Goal: Task Accomplishment & Management: Complete application form

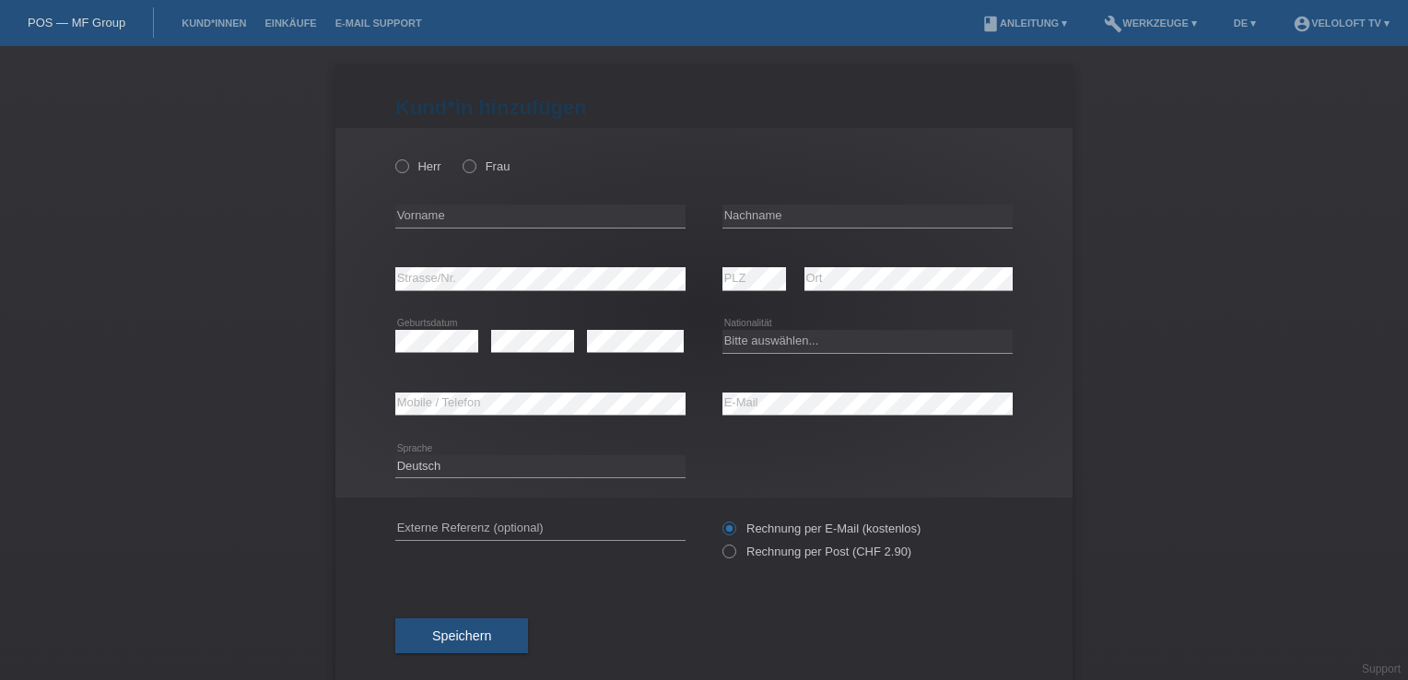
click at [461, 175] on div "Herr Frau" at bounding box center [540, 166] width 290 height 38
click at [460, 157] on icon at bounding box center [460, 157] width 0 height 0
click at [464, 171] on input "Frau" at bounding box center [468, 165] width 12 height 12
radio input "true"
click at [527, 212] on input "text" at bounding box center [540, 216] width 290 height 23
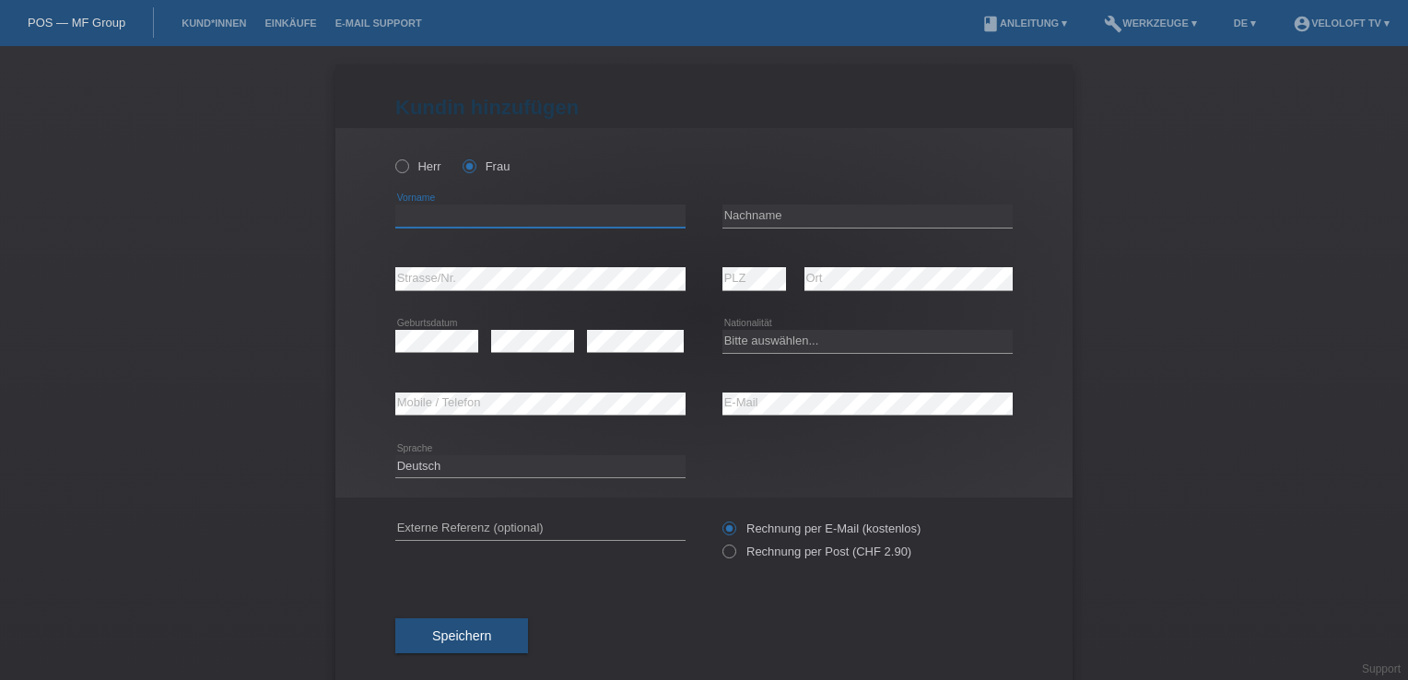
paste input "[PERSON_NAME]"
type input "[PERSON_NAME]"
drag, startPoint x: 759, startPoint y: 237, endPoint x: 766, endPoint y: 223, distance: 15.3
click at [760, 232] on div "error Nachname" at bounding box center [867, 216] width 290 height 63
click at [767, 221] on input "text" at bounding box center [867, 216] width 290 height 23
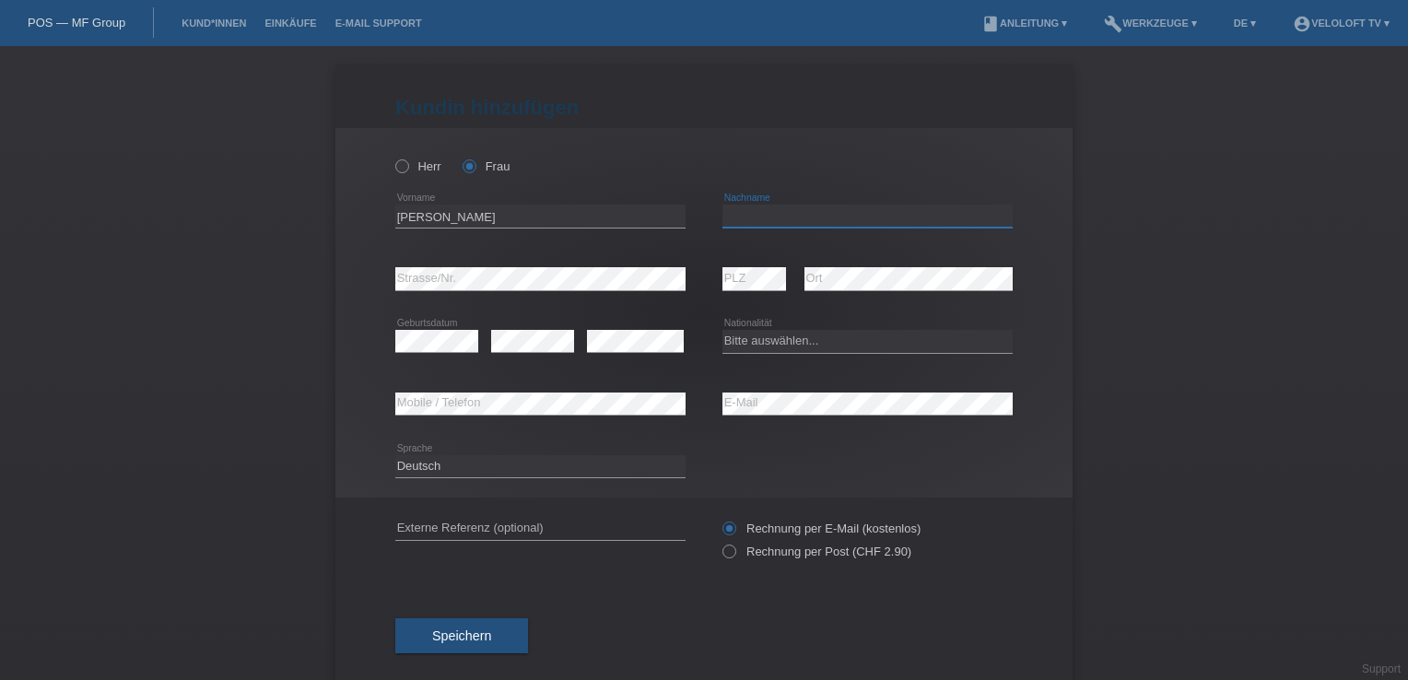
paste input "Fontannaz"
type input "Fontannaz"
click at [781, 388] on div "error E-Mail" at bounding box center [867, 404] width 290 height 63
click at [741, 334] on select "Bitte auswählen... Schweiz Deutschland Liechtenstein Österreich ------------ Af…" at bounding box center [867, 341] width 290 height 22
select select "CH"
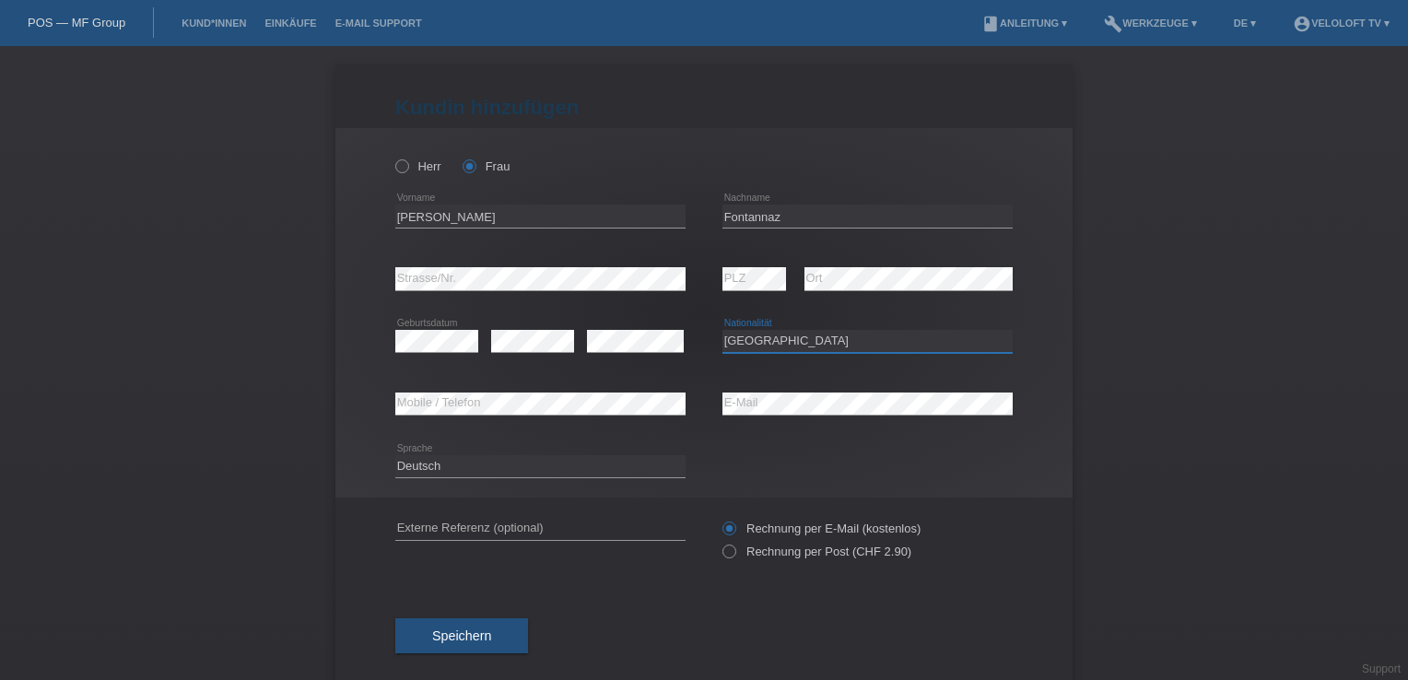
click at [722, 330] on select "Bitte auswählen... Schweiz Deutschland Liechtenstein Österreich ------------ Af…" at bounding box center [867, 341] width 290 height 22
click at [439, 632] on span "Speichern" at bounding box center [461, 635] width 59 height 15
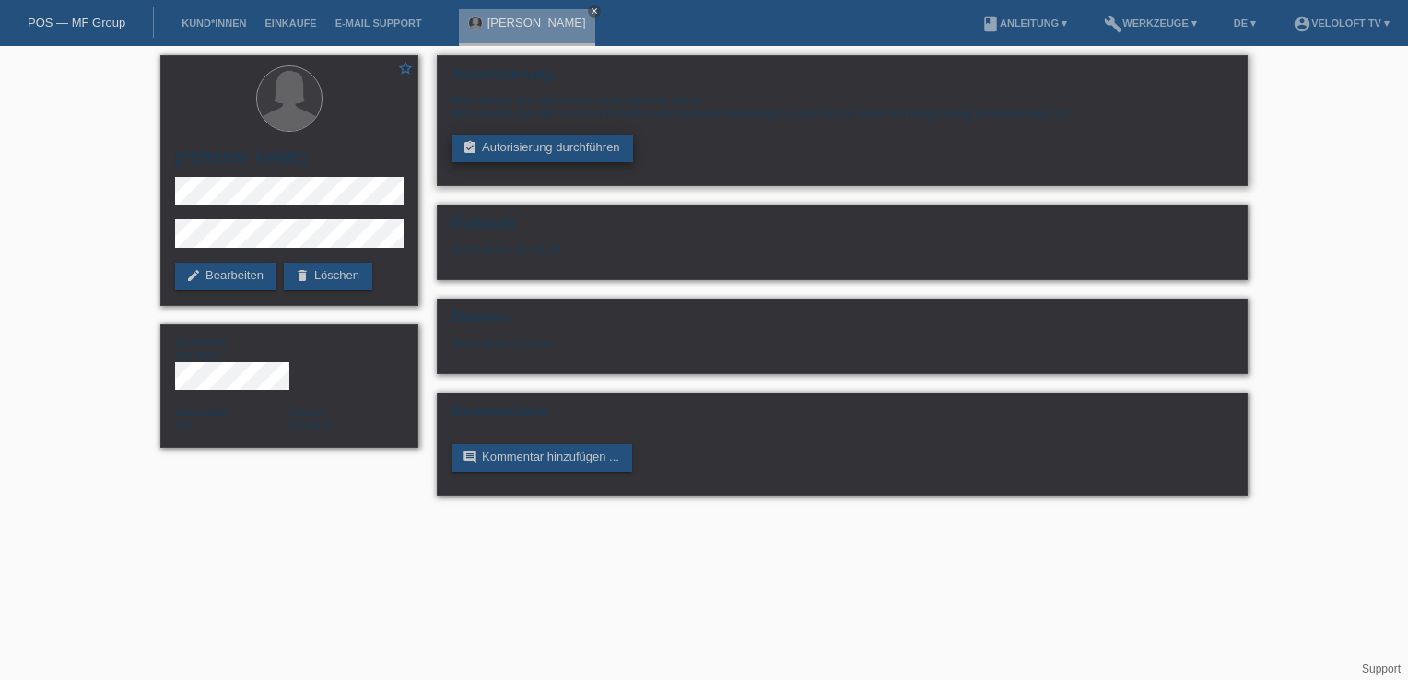
click at [497, 155] on link "assignment_turned_in Autorisierung durchführen" at bounding box center [541, 149] width 181 height 28
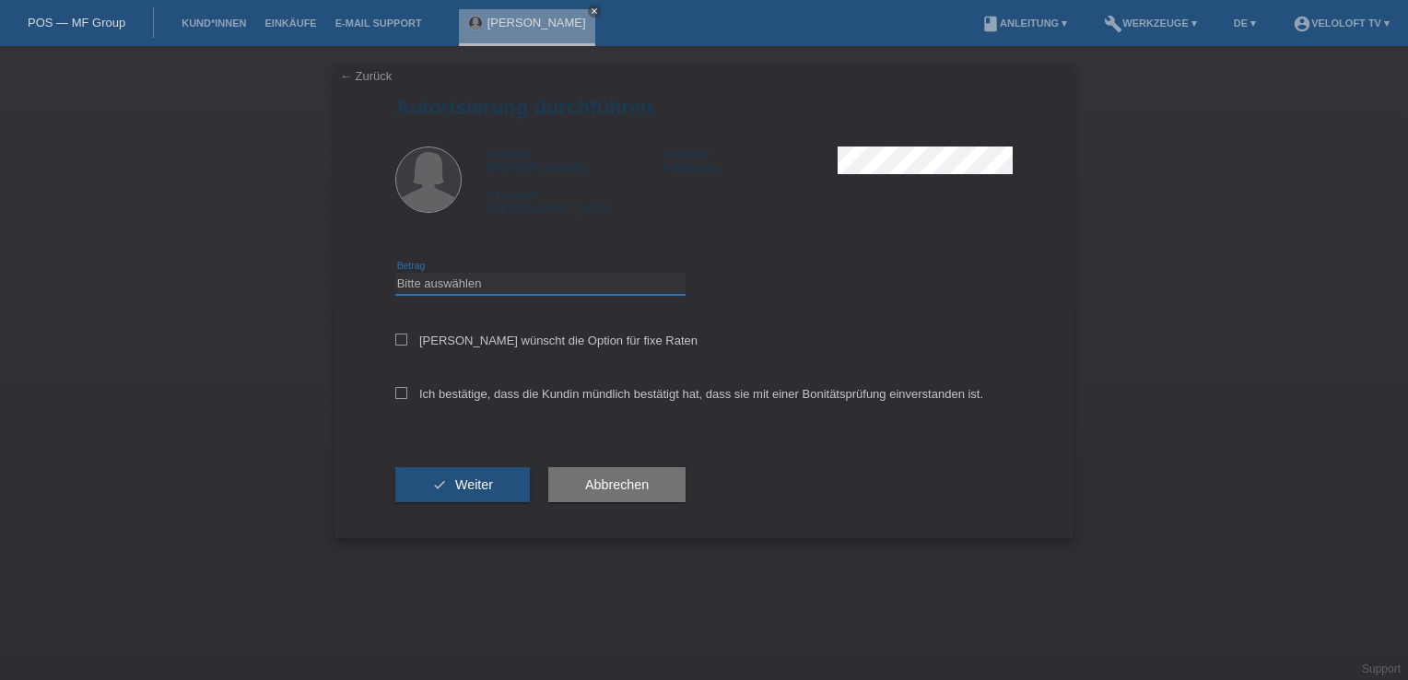
click at [427, 289] on select "Bitte auswählen CHF 1.00 - CHF 499.00 CHF 500.00 - CHF 1'999.00 CHF 2'000.00 - …" at bounding box center [540, 284] width 290 height 22
select select "3"
click at [395, 273] on select "Bitte auswählen CHF 1.00 - CHF 499.00 CHF 500.00 - CHF 1'999.00 CHF 2'000.00 - …" at bounding box center [540, 284] width 290 height 22
click at [410, 337] on label "Kundin wünscht die Option für fixe Raten" at bounding box center [546, 341] width 302 height 14
click at [407, 337] on input "Kundin wünscht die Option für fixe Raten" at bounding box center [401, 340] width 12 height 12
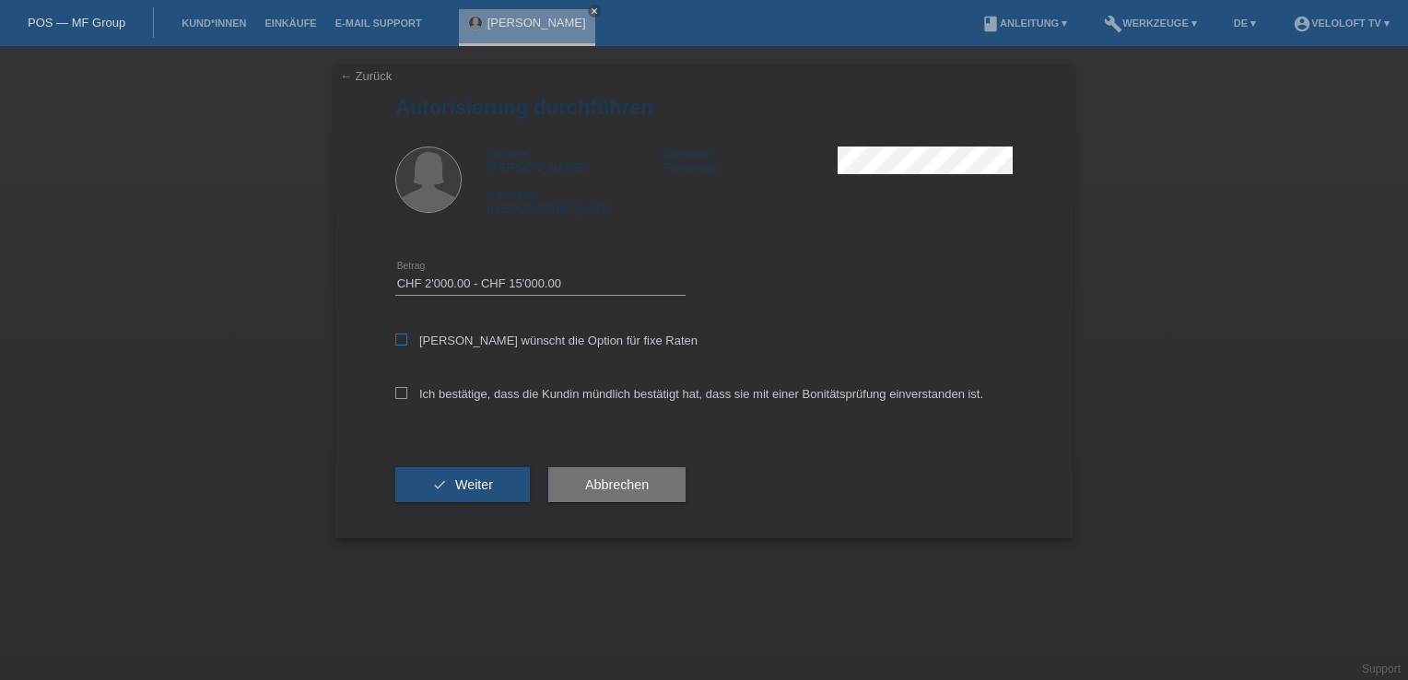
checkbox input "true"
click at [404, 398] on icon at bounding box center [401, 393] width 12 height 12
click at [404, 398] on input "Ich bestätige, dass die Kundin mündlich bestätigt hat, dass sie mit einer Bonit…" at bounding box center [401, 393] width 12 height 12
checkbox input "true"
click at [435, 485] on button "check Weiter" at bounding box center [462, 484] width 135 height 35
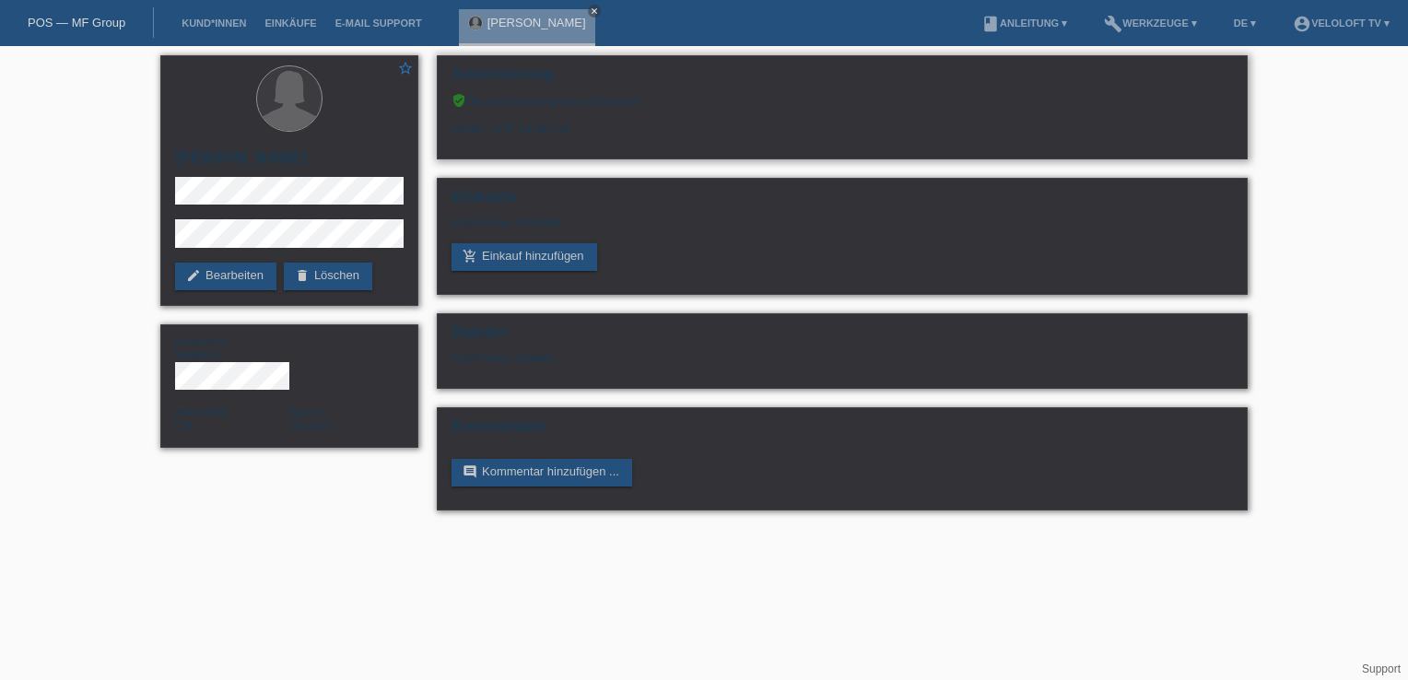
drag, startPoint x: 576, startPoint y: 132, endPoint x: 493, endPoint y: 133, distance: 82.9
click at [493, 133] on div "Limite: CHF 14'997.05" at bounding box center [841, 122] width 781 height 28
copy div "CHF 14'997.05"
click at [236, 18] on li "Kund*innen" at bounding box center [213, 23] width 83 height 47
click at [235, 24] on link "Kund*innen" at bounding box center [213, 23] width 83 height 11
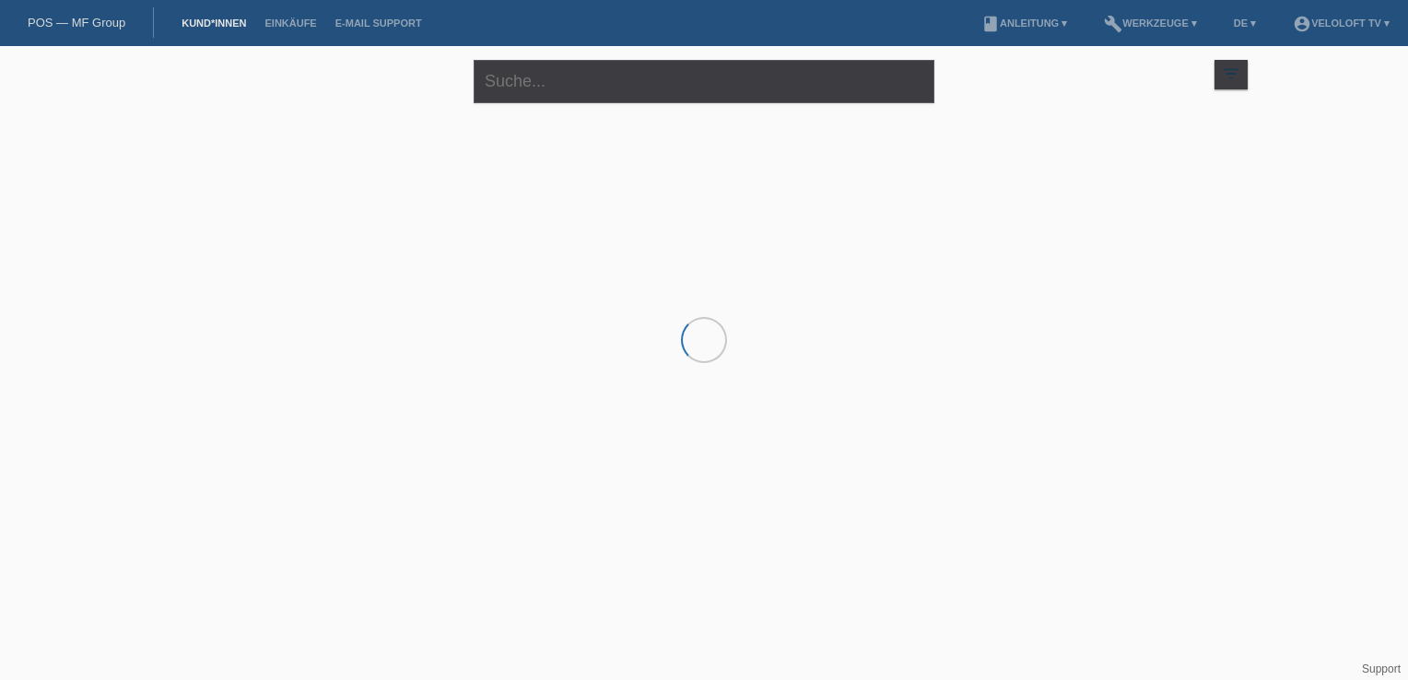
click at [438, 149] on div at bounding box center [704, 204] width 1106 height 184
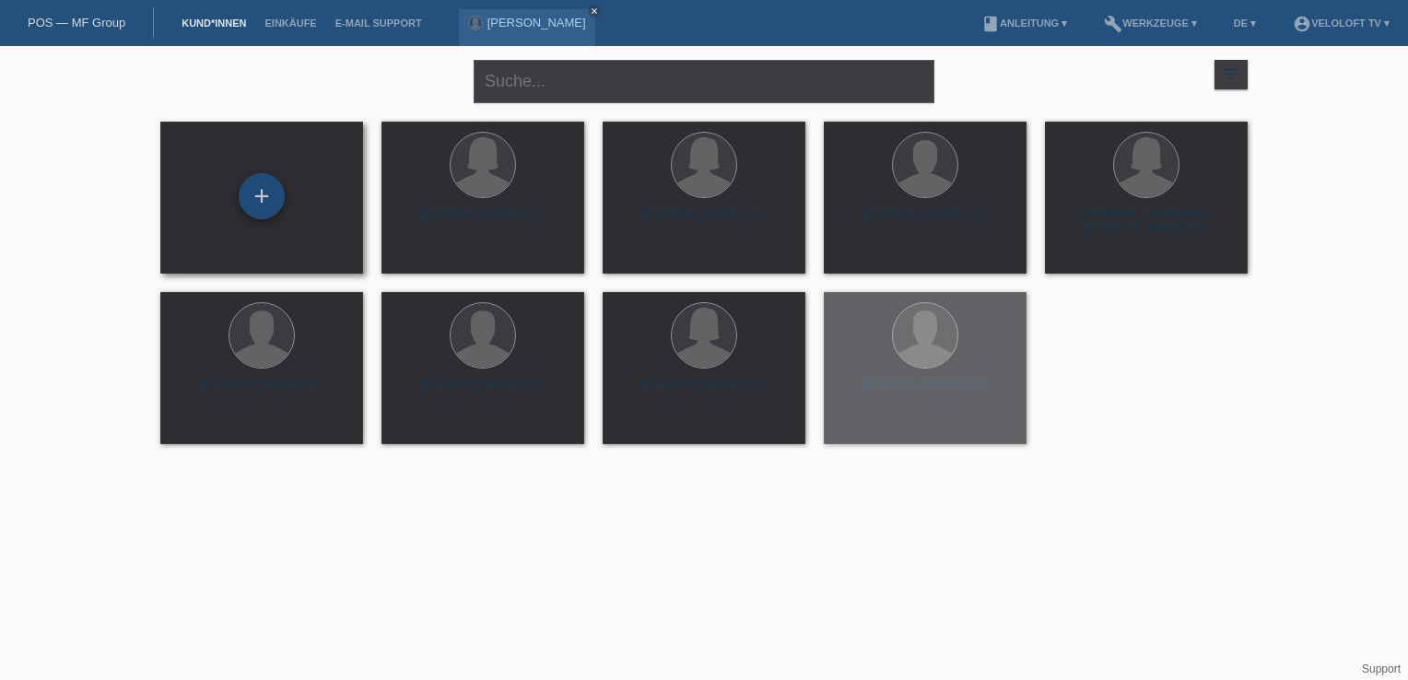
click at [252, 189] on div "+" at bounding box center [262, 196] width 46 height 46
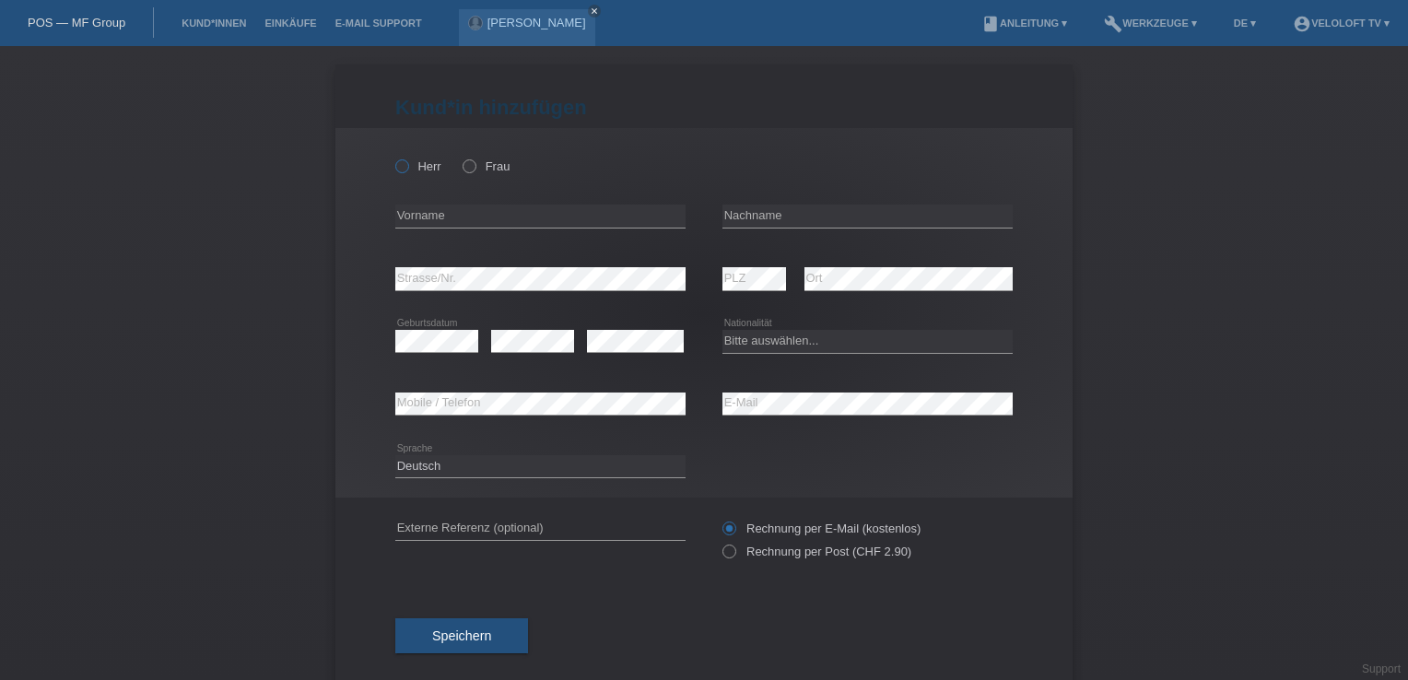
click at [414, 173] on label "Herr" at bounding box center [418, 166] width 46 height 14
click at [407, 171] on input "Herr" at bounding box center [401, 165] width 12 height 12
radio input "true"
click at [395, 217] on input "text" at bounding box center [540, 216] width 290 height 23
paste input "[PERSON_NAME]"
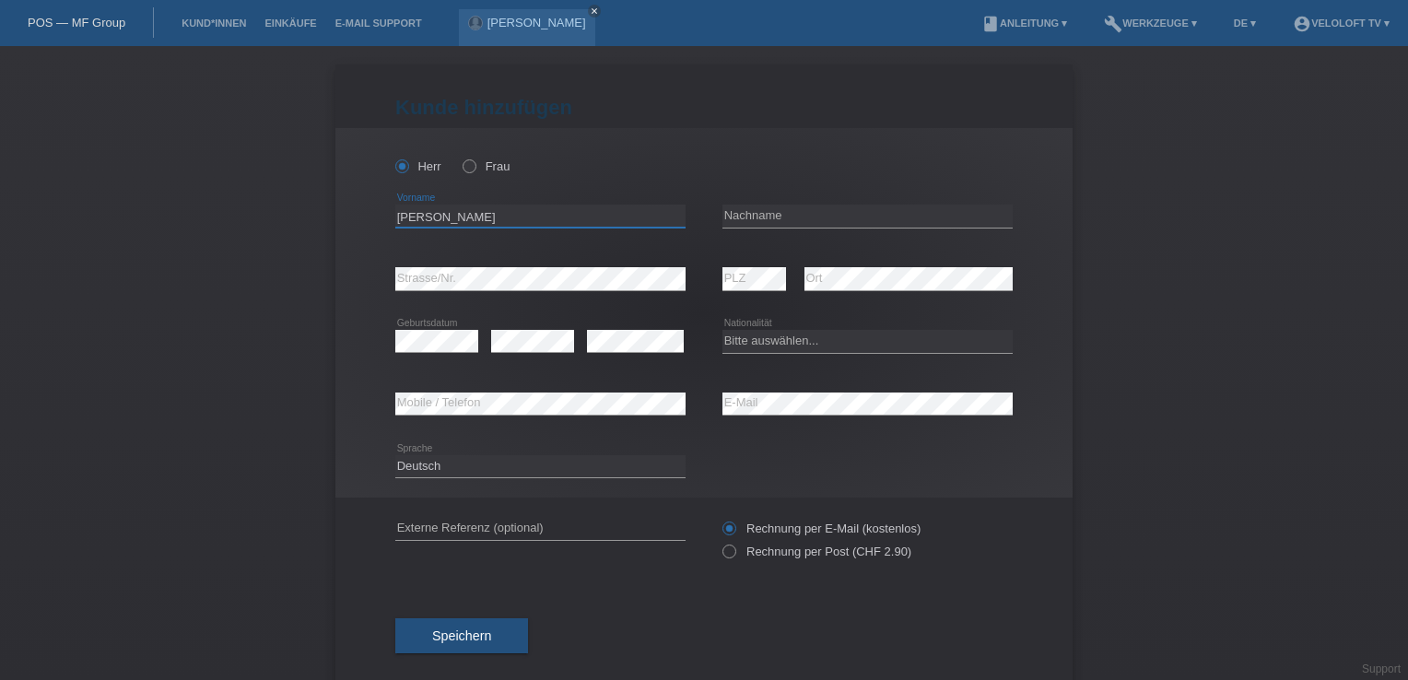
type input "[PERSON_NAME]"
click at [796, 212] on input "text" at bounding box center [867, 216] width 290 height 23
paste input "Roh"
type input "Roh"
click at [468, 459] on select "Deutsch Français Italiano English" at bounding box center [540, 466] width 290 height 22
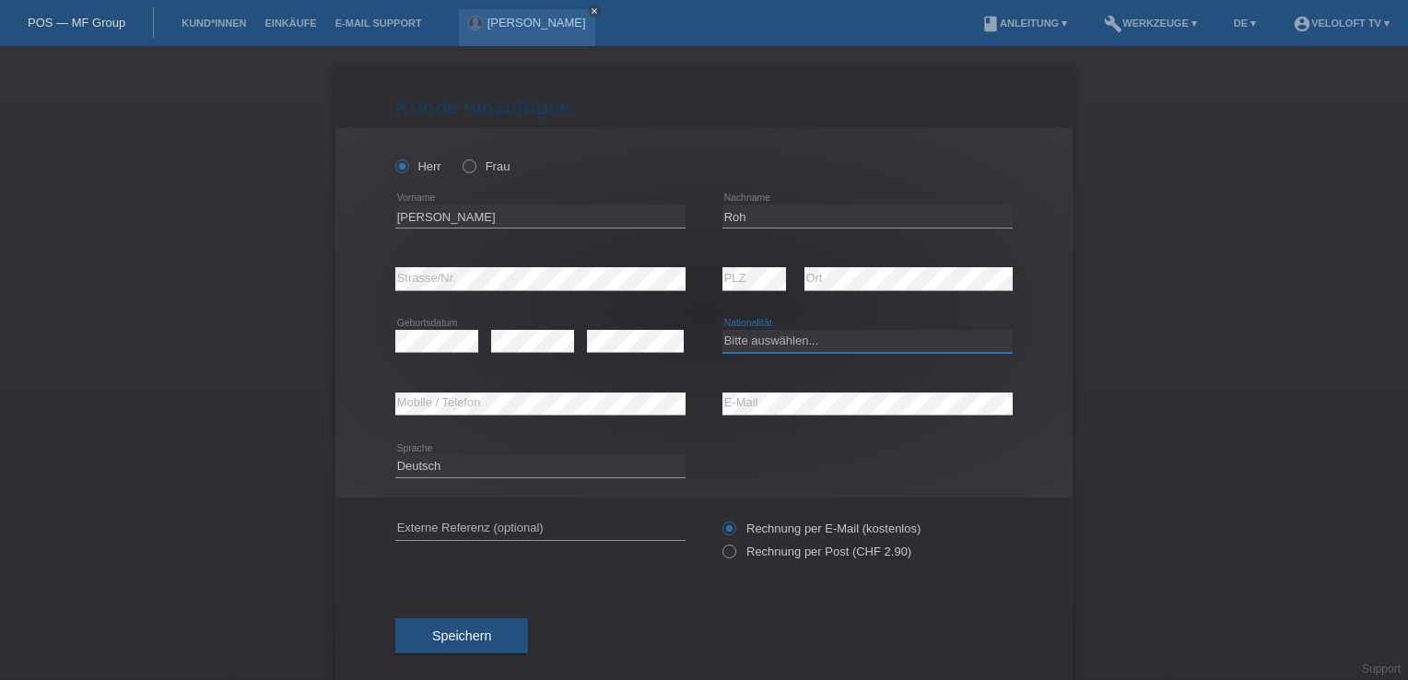
click at [802, 339] on select "Bitte auswählen... Schweiz Deutschland Liechtenstein Österreich ------------ Af…" at bounding box center [867, 341] width 290 height 22
select select "CH"
click at [722, 330] on select "Bitte auswählen... Schweiz Deutschland Liechtenstein Österreich ------------ Af…" at bounding box center [867, 341] width 290 height 22
click at [494, 623] on button "Speichern" at bounding box center [461, 635] width 133 height 35
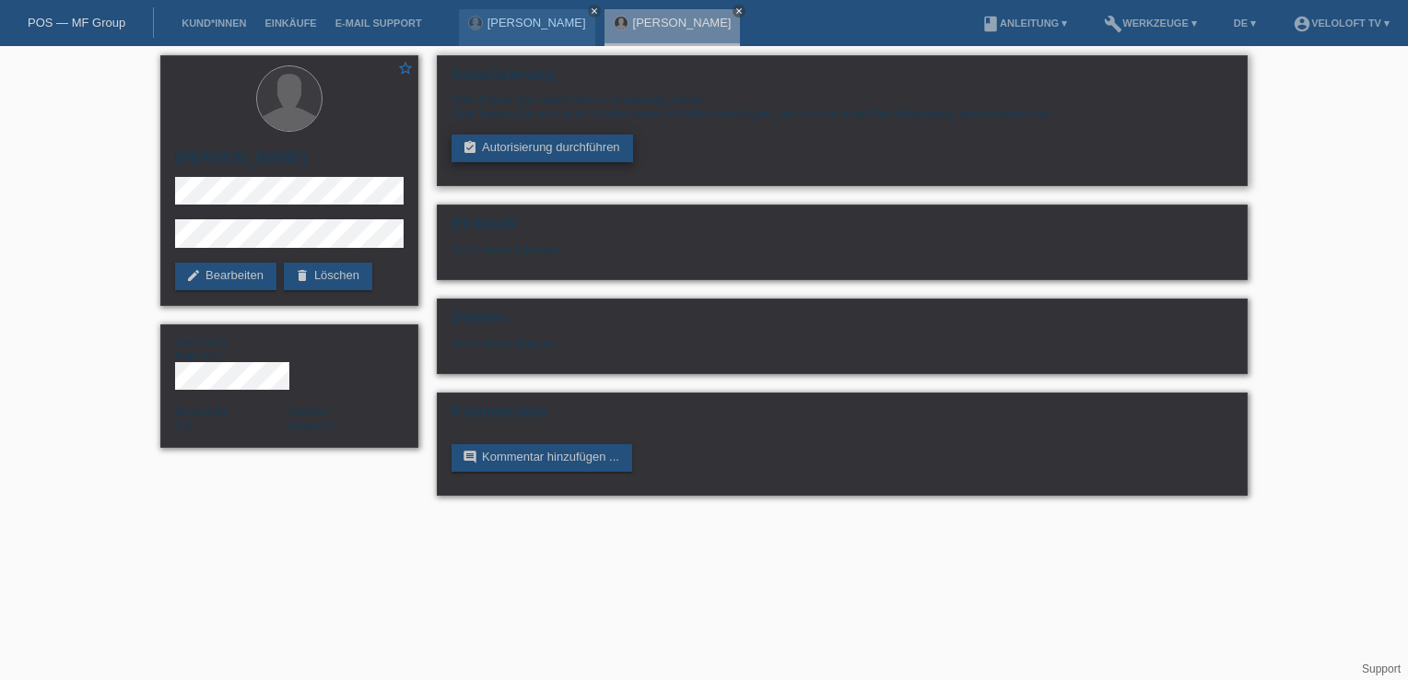
click at [512, 157] on link "assignment_turned_in Autorisierung durchführen" at bounding box center [541, 149] width 181 height 28
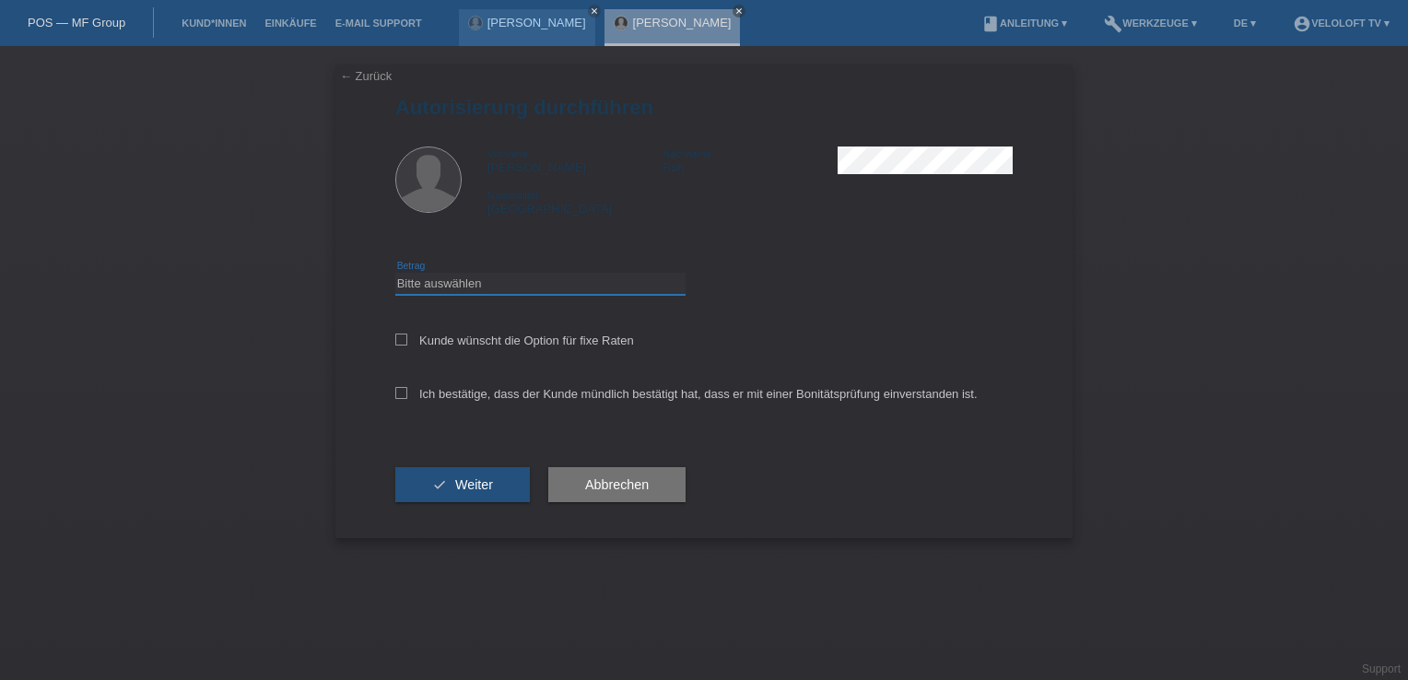
click at [415, 286] on select "Bitte auswählen CHF 1.00 - CHF 499.00 CHF 500.00 - CHF 1'999.00 CHF 2'000.00 - …" at bounding box center [540, 284] width 290 height 22
select select "3"
click at [395, 273] on select "Bitte auswählen CHF 1.00 - CHF 499.00 CHF 500.00 - CHF 1'999.00 CHF 2'000.00 - …" at bounding box center [540, 284] width 290 height 22
click at [403, 341] on icon at bounding box center [401, 340] width 12 height 12
click at [403, 341] on input "Kunde wünscht die Option für fixe Raten" at bounding box center [401, 340] width 12 height 12
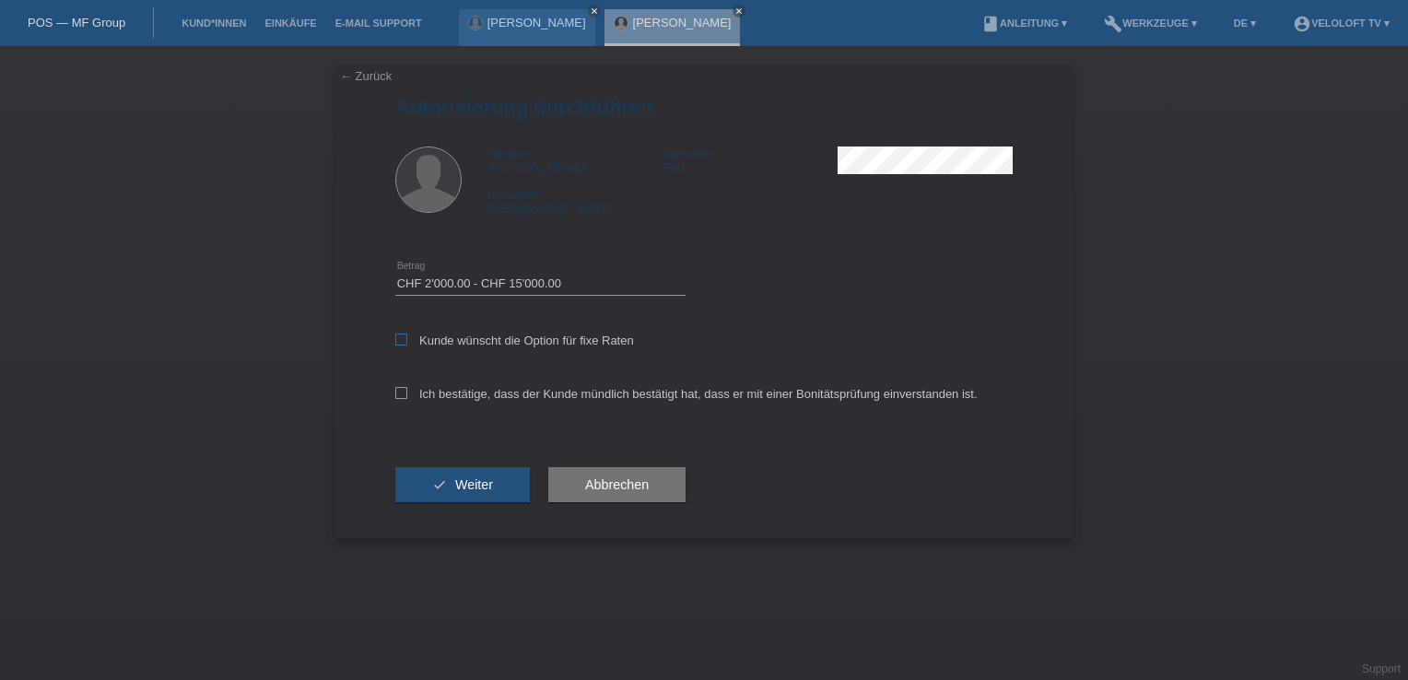
checkbox input "true"
click at [408, 397] on label "Ich bestätige, dass der Kunde mündlich bestätigt hat, dass er mit einer Bonität…" at bounding box center [686, 394] width 582 height 14
click at [407, 397] on input "Ich bestätige, dass der Kunde mündlich bestätigt hat, dass er mit einer Bonität…" at bounding box center [401, 393] width 12 height 12
checkbox input "true"
click at [450, 490] on button "check Weiter" at bounding box center [462, 484] width 135 height 35
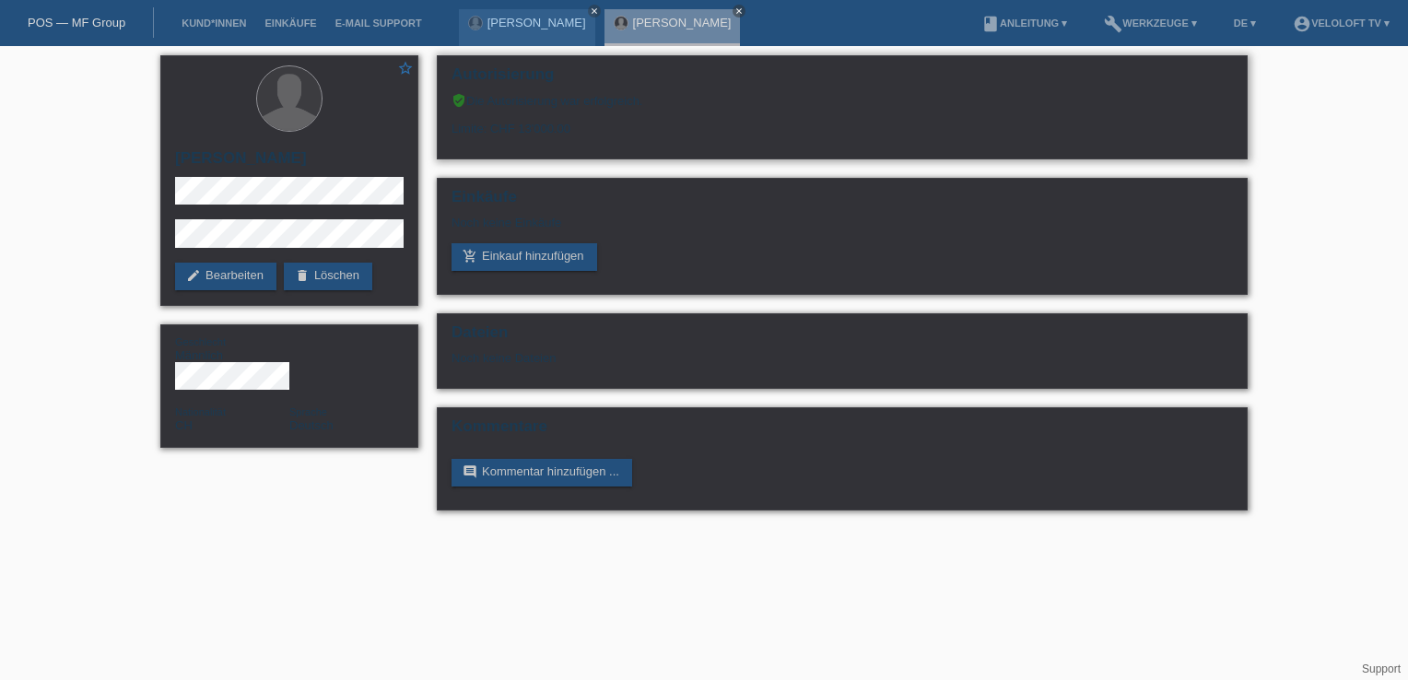
drag, startPoint x: 582, startPoint y: 127, endPoint x: 486, endPoint y: 130, distance: 95.9
click at [486, 130] on div "Limite: CHF 13'000.00" at bounding box center [841, 122] width 781 height 28
copy div "CHF 13'000.00"
click at [537, 267] on link "add_shopping_cart Einkauf hinzufügen" at bounding box center [524, 257] width 146 height 28
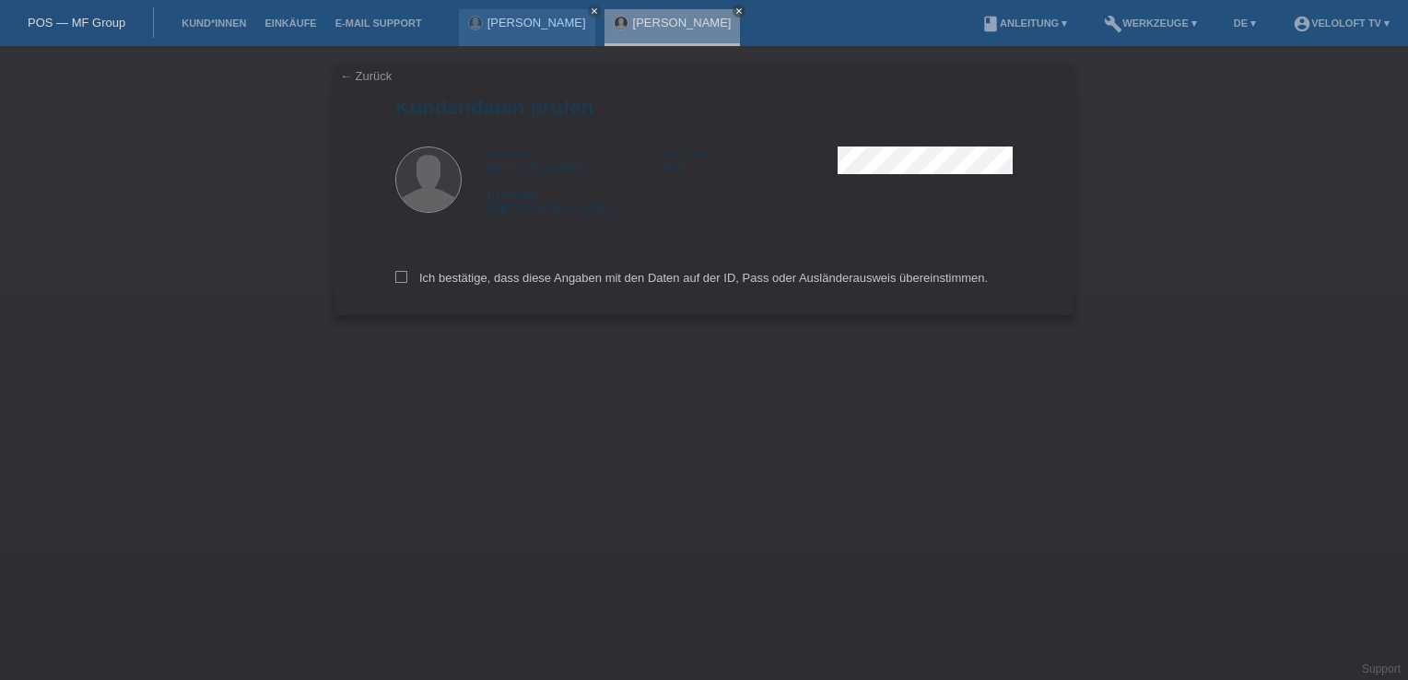
click at [393, 285] on div "← Zurück Kundendaten prüfen Vorname [PERSON_NAME] Nachname Roh Nationalität [GE…" at bounding box center [703, 189] width 737 height 251
click at [394, 281] on div "← Zurück Kundendaten prüfen Vorname [PERSON_NAME] Nachname Roh Nationalität [GE…" at bounding box center [703, 189] width 737 height 251
click at [401, 280] on icon at bounding box center [401, 277] width 12 height 12
click at [401, 280] on input "Ich bestätige, dass diese Angaben mit den Daten auf der ID, Pass oder Ausländer…" at bounding box center [401, 277] width 12 height 12
checkbox input "true"
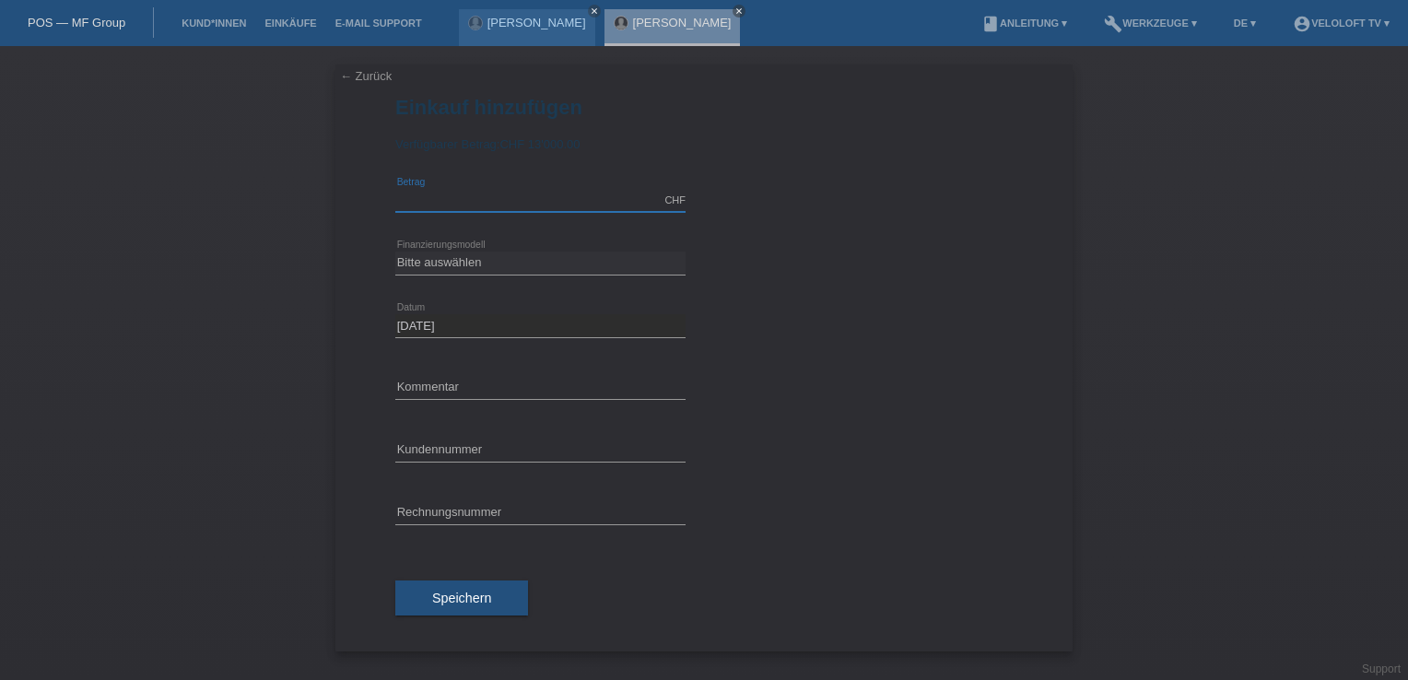
click at [470, 200] on input "text" at bounding box center [540, 200] width 290 height 23
type input "2990.00"
click at [467, 263] on select "Bitte auswählen Fixe Raten Kauf auf Rechnung mit Teilzahlungsoption" at bounding box center [540, 263] width 290 height 22
select select "77"
click at [395, 252] on select "Bitte auswählen Fixe Raten Kauf auf Rechnung mit Teilzahlungsoption" at bounding box center [540, 263] width 290 height 22
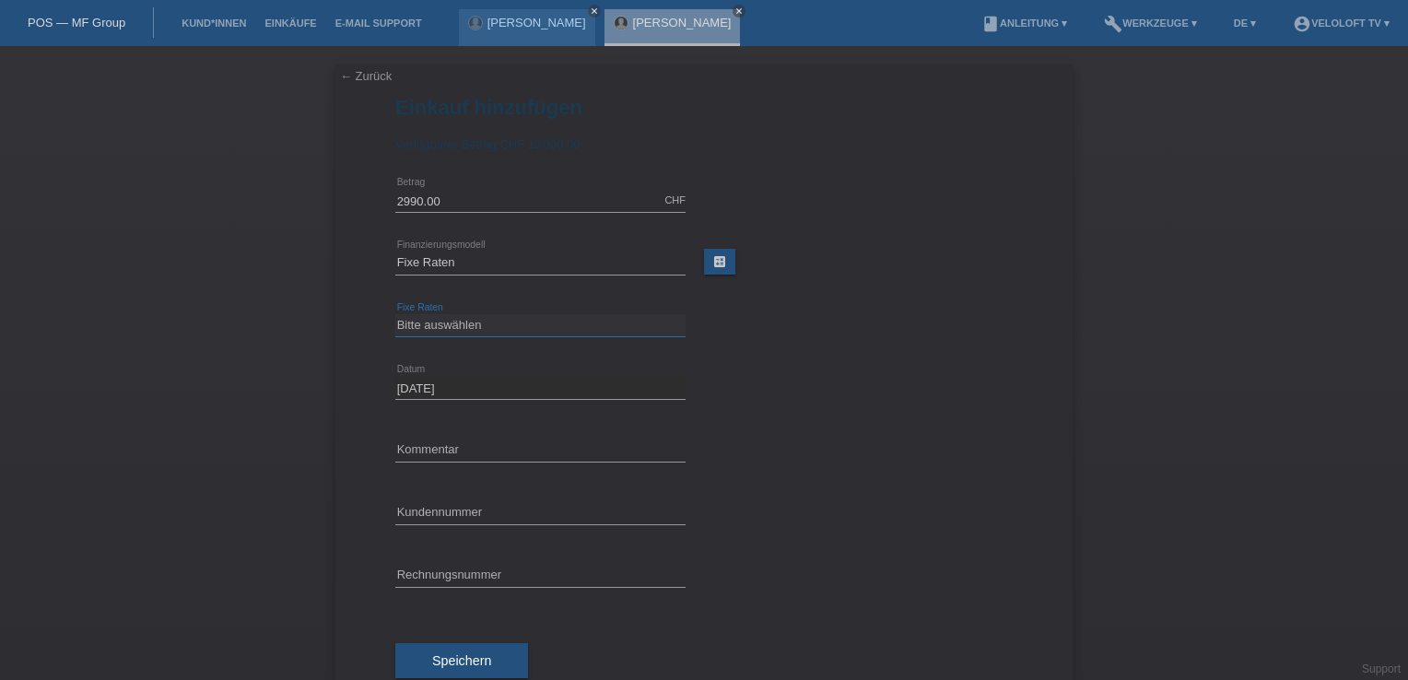
click at [425, 328] on select "Bitte auswählen 4 Raten 5 Raten 6 Raten 7 Raten 8 Raten 9 Raten 10 Raten 11 Rat…" at bounding box center [540, 325] width 290 height 22
select select "202"
click at [395, 314] on select "Bitte auswählen 4 Raten 5 Raten 6 Raten 7 Raten 8 Raten 9 Raten 10 Raten 11 Rat…" at bounding box center [540, 325] width 290 height 22
click at [435, 451] on input "text" at bounding box center [540, 450] width 290 height 23
type input "Veloloft TV"
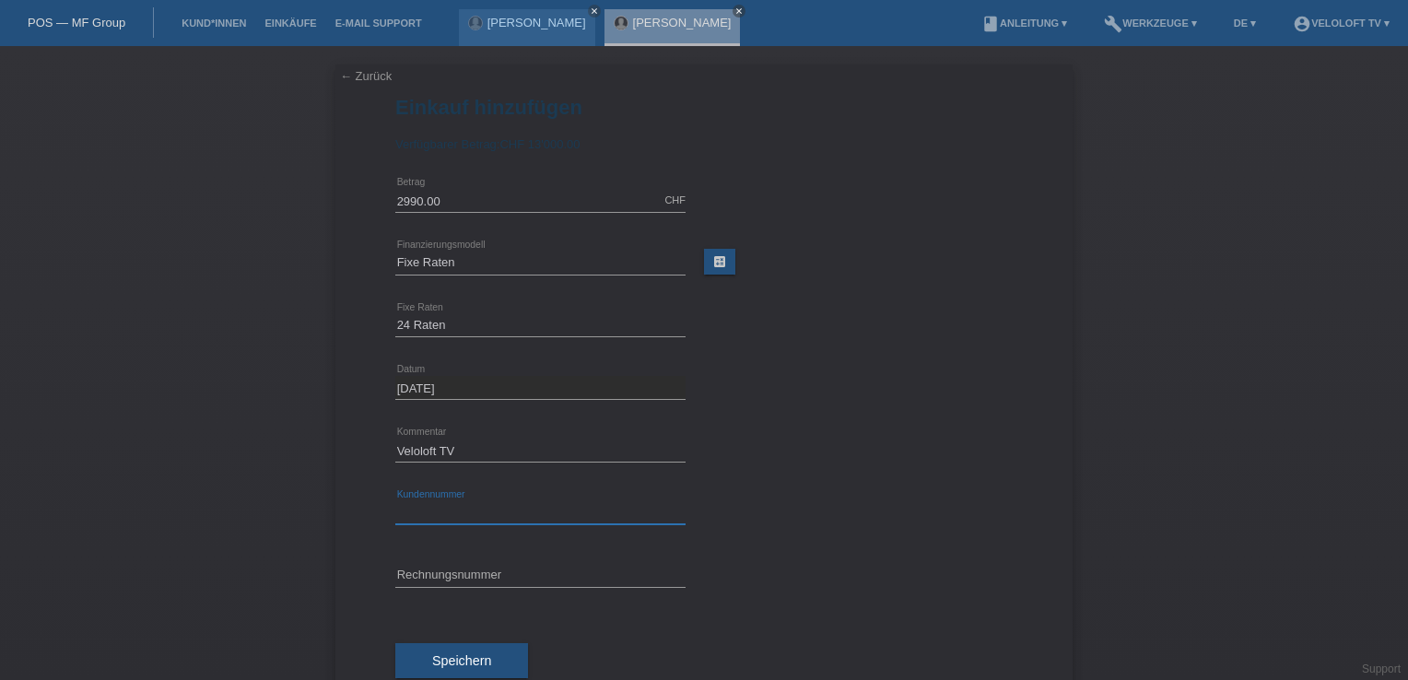
click at [449, 519] on input "text" at bounding box center [540, 512] width 290 height 23
paste input "C165009"
type input "C165009"
click at [455, 654] on span "Speichern" at bounding box center [461, 660] width 59 height 15
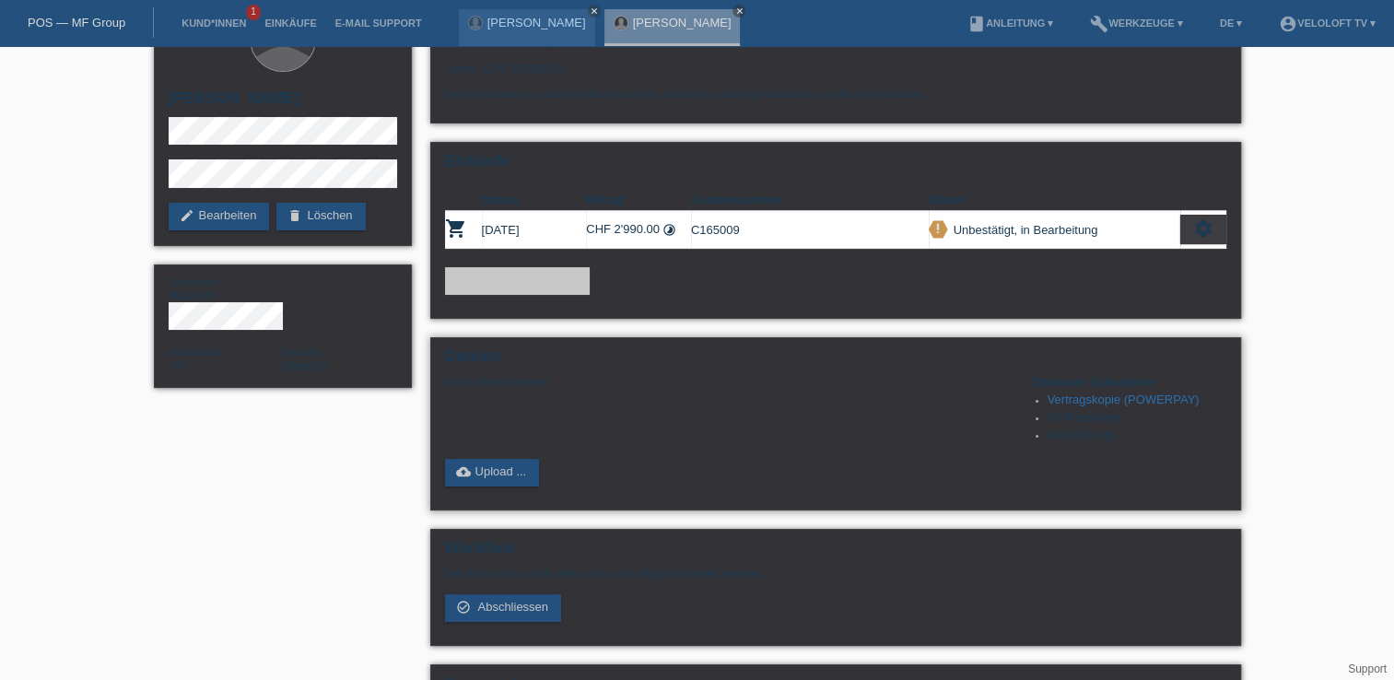
scroll to position [92, 0]
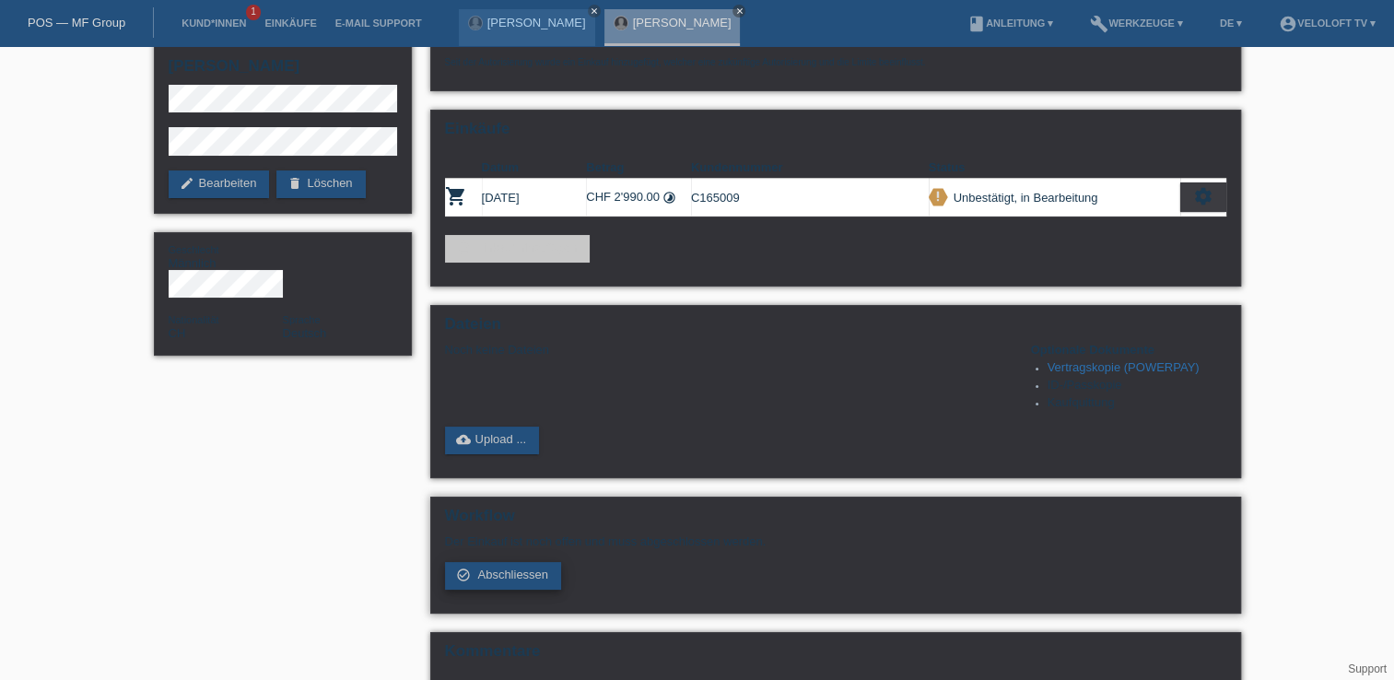
click at [543, 580] on span "Abschliessen" at bounding box center [512, 575] width 71 height 14
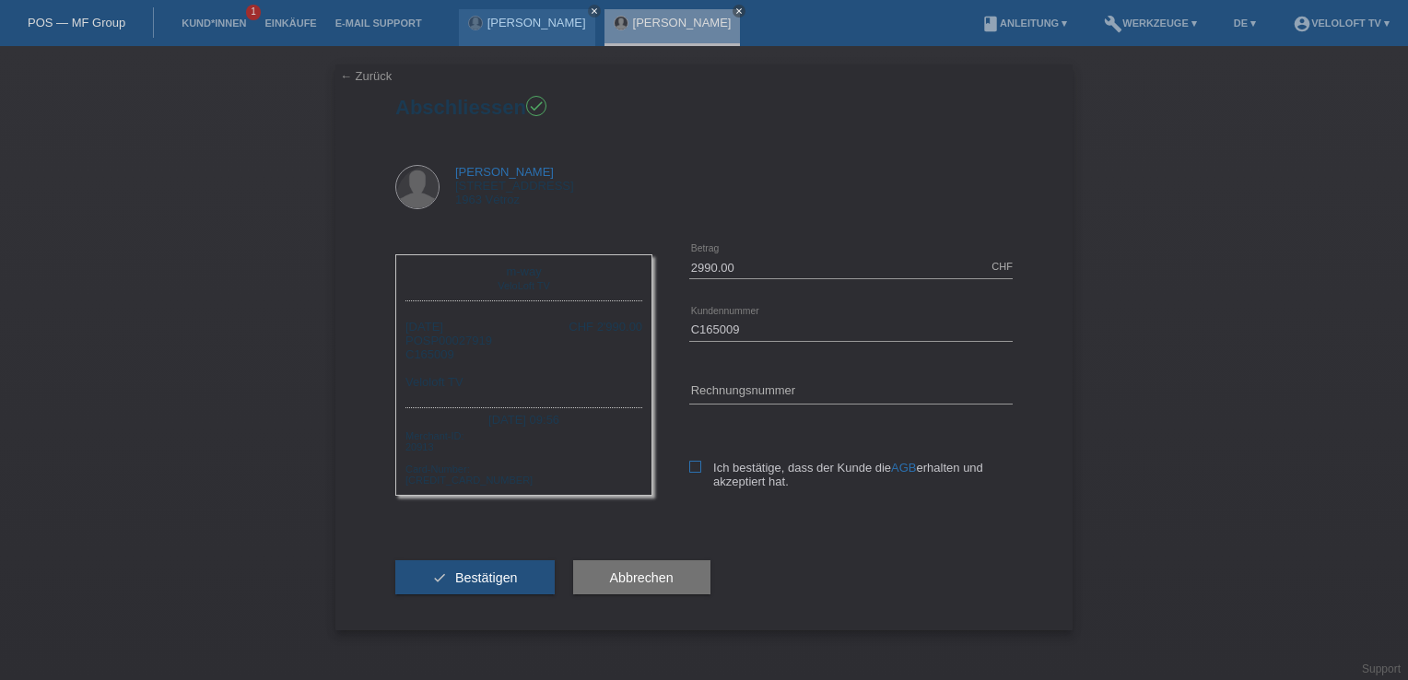
click at [704, 466] on label "Ich bestätige, dass der Kunde die AGB erhalten und akzeptiert hat." at bounding box center [850, 475] width 323 height 28
click at [701, 466] on input "Ich bestätige, dass der Kunde die AGB erhalten und akzeptiert hat." at bounding box center [695, 467] width 12 height 12
checkbox input "true"
click at [474, 583] on span "Bestätigen" at bounding box center [486, 577] width 63 height 15
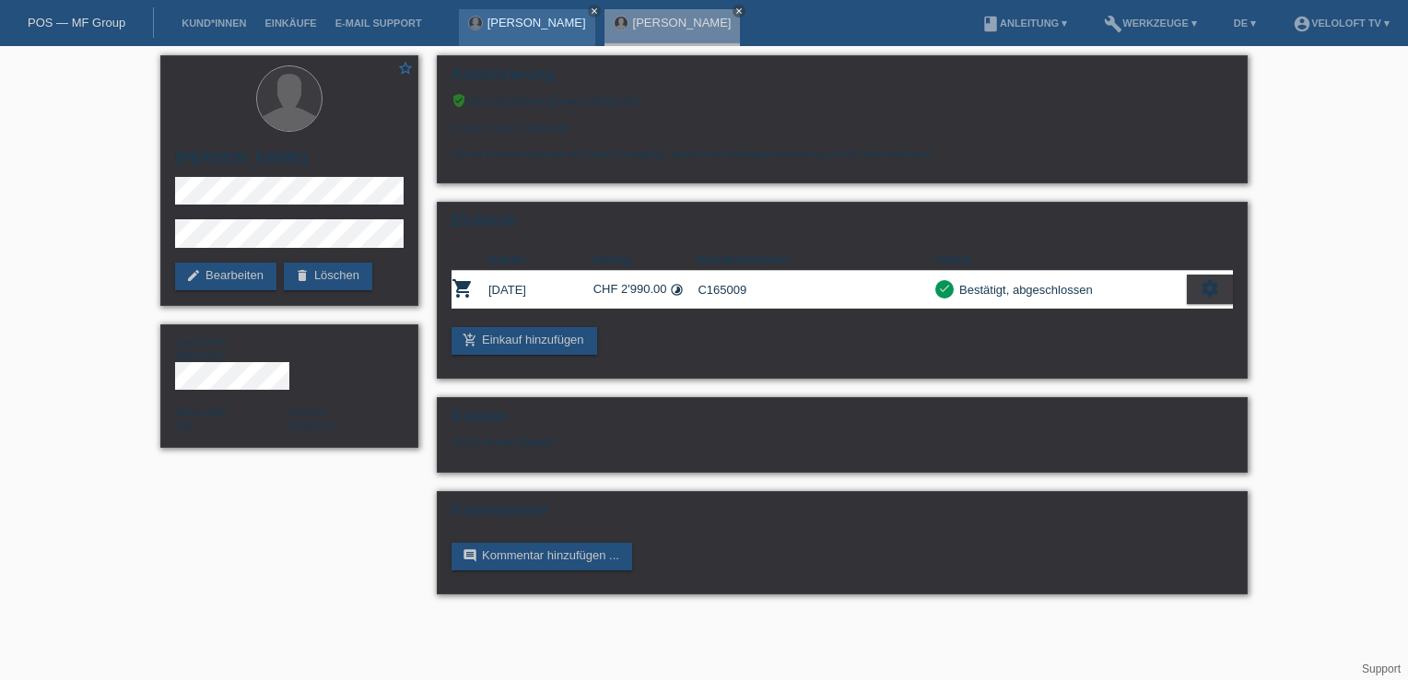
click at [509, 31] on div "[PERSON_NAME] close" at bounding box center [527, 27] width 136 height 37
click at [516, 26] on link "[PERSON_NAME]" at bounding box center [536, 23] width 99 height 14
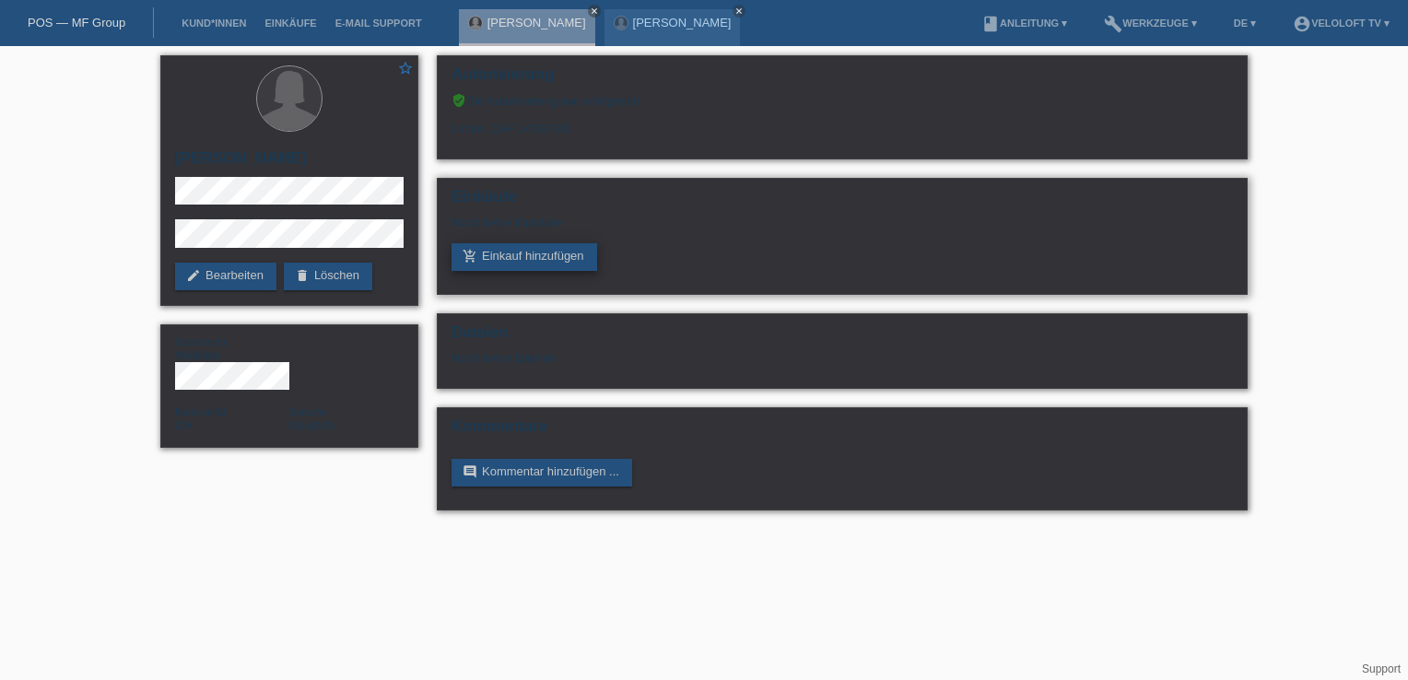
click at [554, 246] on link "add_shopping_cart Einkauf hinzufügen" at bounding box center [524, 257] width 146 height 28
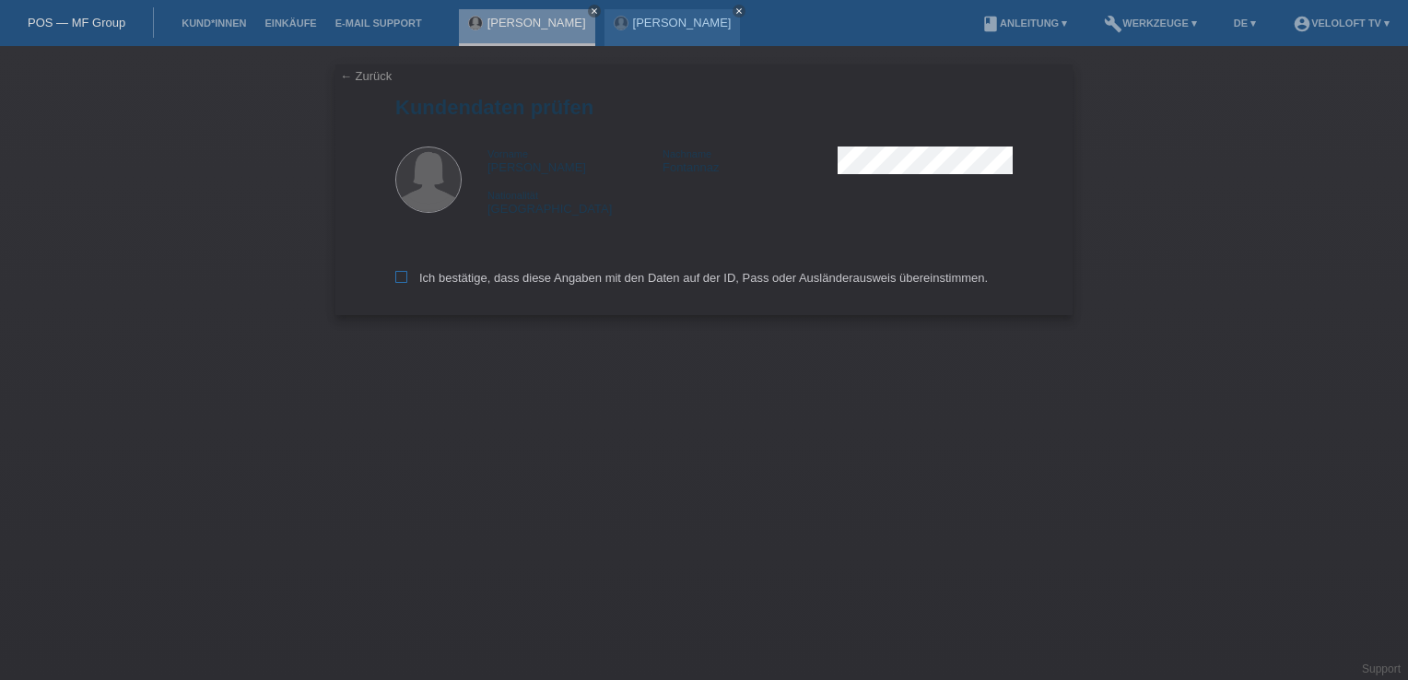
click at [408, 272] on label "Ich bestätige, dass diese Angaben mit den Daten auf der ID, Pass oder Ausländer…" at bounding box center [691, 278] width 592 height 14
click at [407, 272] on input "Ich bestätige, dass diese Angaben mit den Daten auf der ID, Pass oder Ausländer…" at bounding box center [401, 277] width 12 height 12
checkbox input "true"
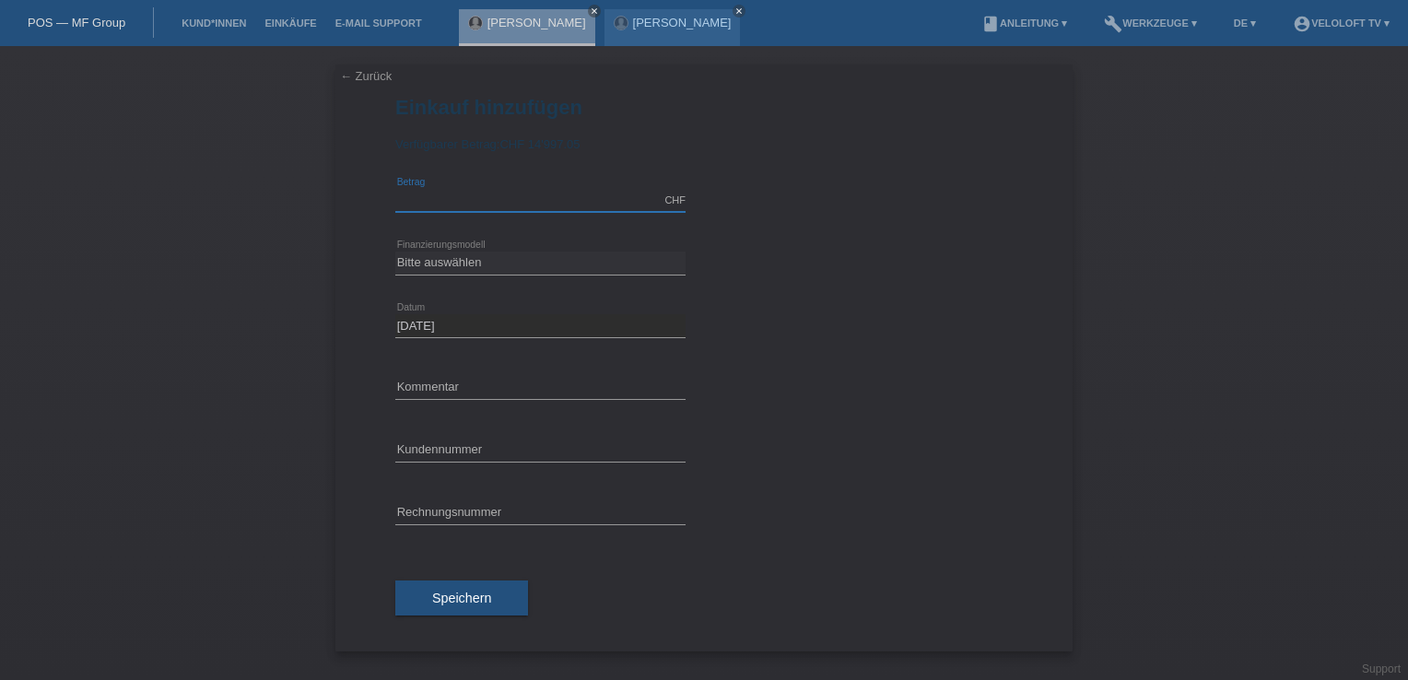
click at [455, 191] on input "text" at bounding box center [540, 200] width 290 height 23
type input "2990.00"
click at [516, 253] on select "Bitte auswählen Fixe Raten Kauf auf Rechnung mit Teilzahlungsoption" at bounding box center [540, 263] width 290 height 22
select select "77"
click at [395, 252] on select "Bitte auswählen Fixe Raten Kauf auf Rechnung mit Teilzahlungsoption" at bounding box center [540, 263] width 290 height 22
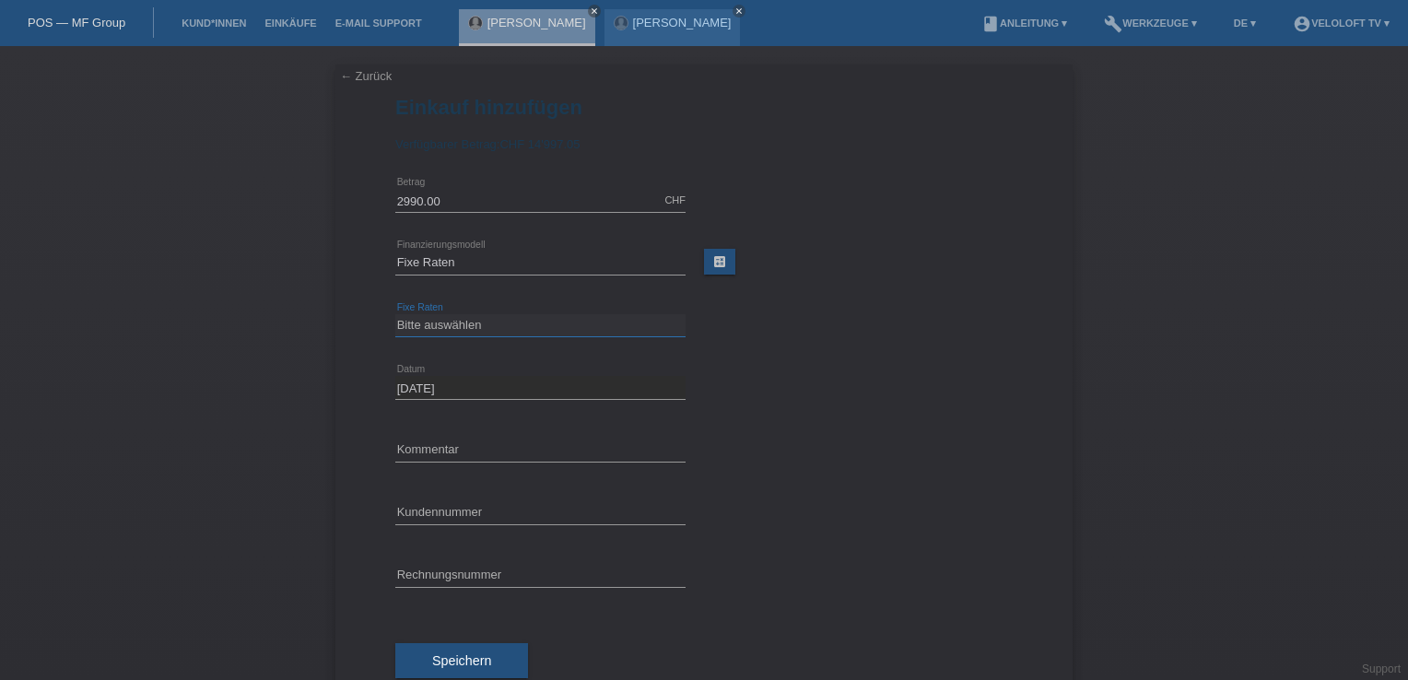
click at [453, 329] on select "Bitte auswählen 4 Raten 5 Raten 6 Raten 7 Raten 8 Raten 9 Raten 10 Raten 11 Rat…" at bounding box center [540, 325] width 290 height 22
select select "172"
click at [395, 314] on select "Bitte auswählen 4 Raten 5 Raten 6 Raten 7 Raten 8 Raten 9 Raten 10 Raten 11 Rat…" at bounding box center [540, 325] width 290 height 22
click at [444, 449] on input "text" at bounding box center [540, 450] width 290 height 23
type input "Veloloft TV"
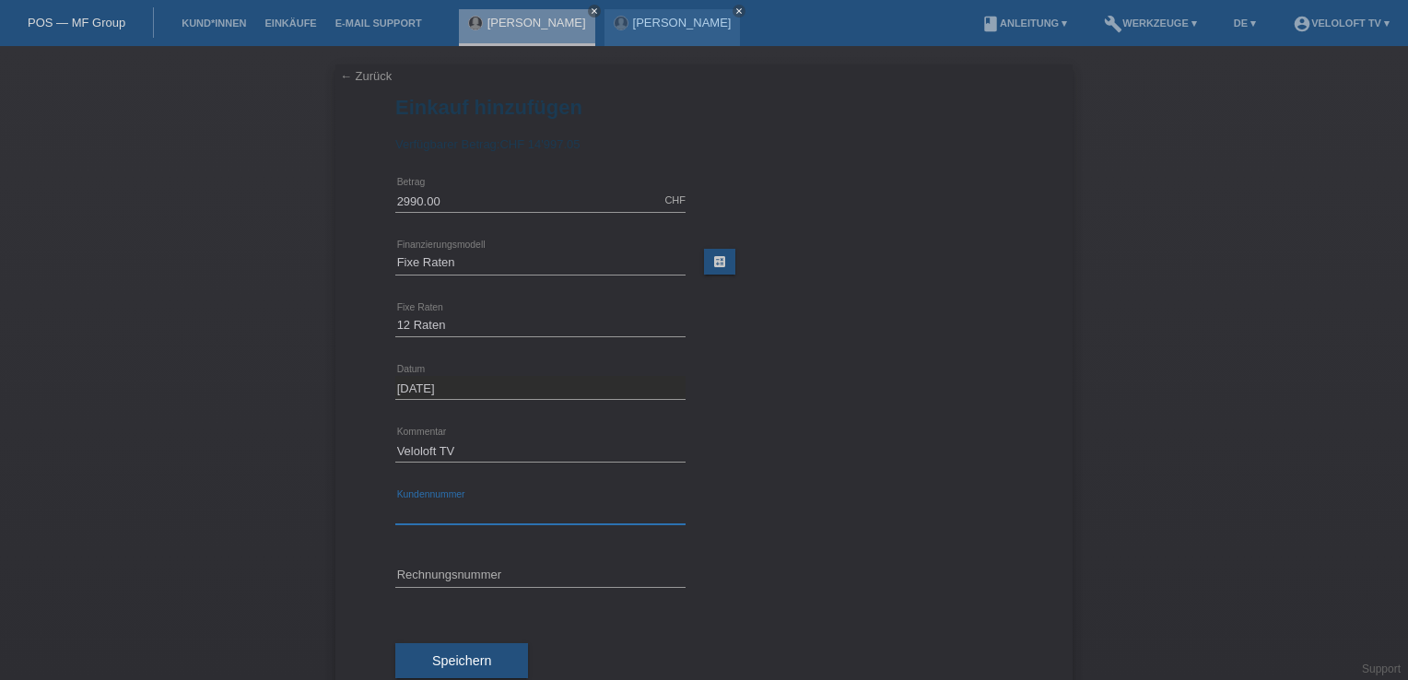
click at [446, 521] on input "text" at bounding box center [540, 512] width 290 height 23
paste input "C165010"
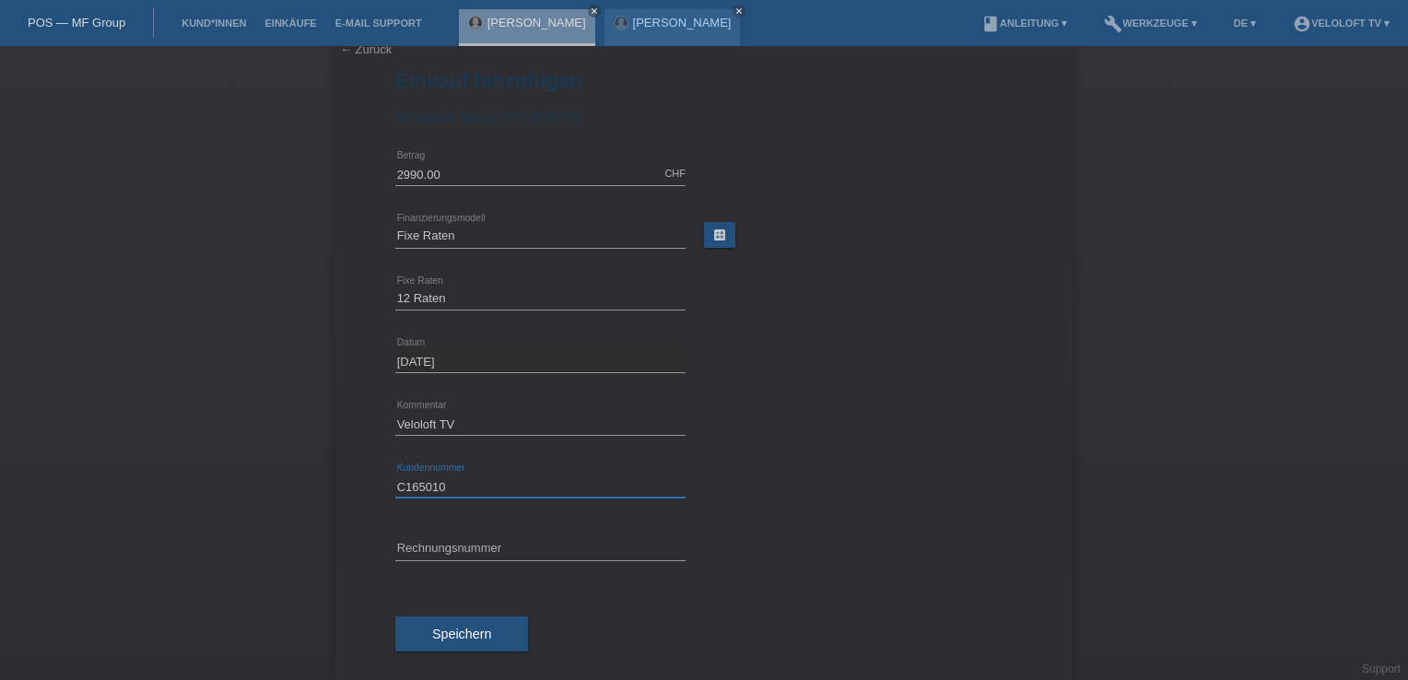
scroll to position [51, 0]
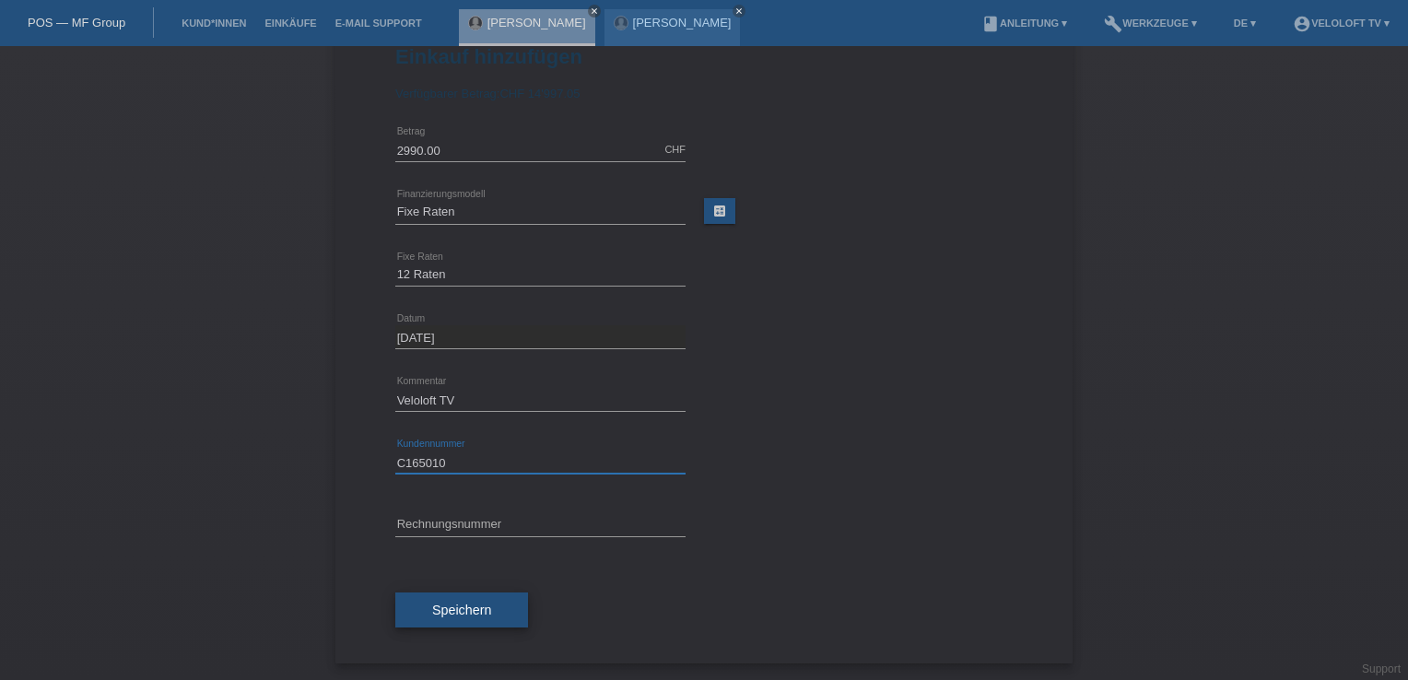
type input "C165010"
click at [477, 616] on button "Speichern" at bounding box center [461, 609] width 133 height 35
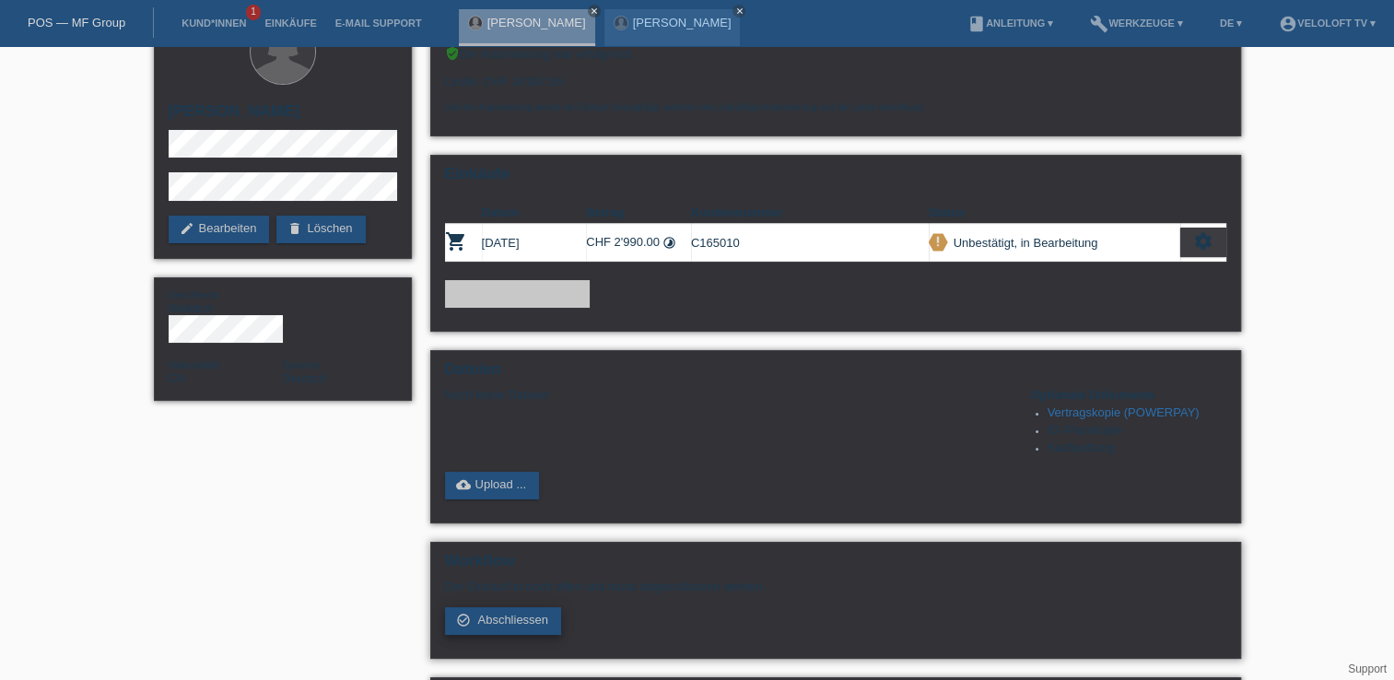
scroll to position [92, 0]
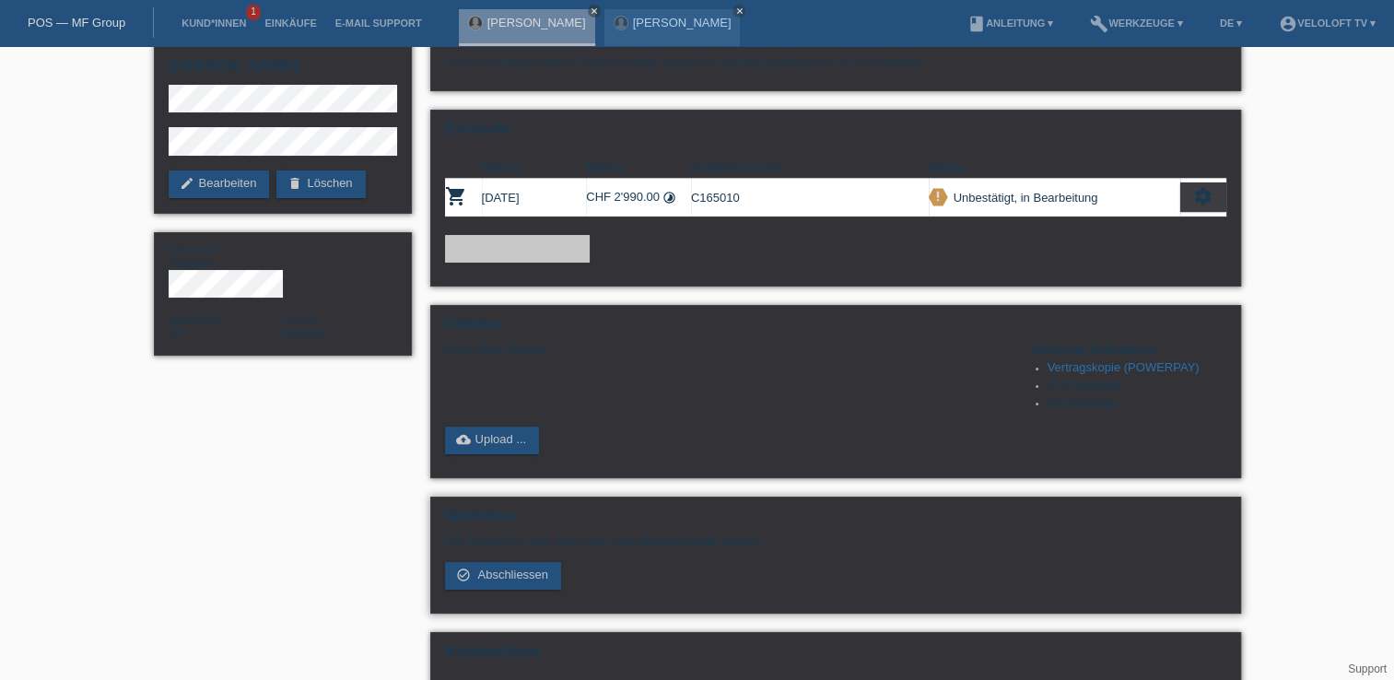
click at [534, 557] on div "Der Einkauf ist noch offen und muss abgeschlossen werden. check_circle_outline …" at bounding box center [835, 561] width 781 height 55
click at [531, 569] on span "Abschliessen" at bounding box center [512, 575] width 71 height 14
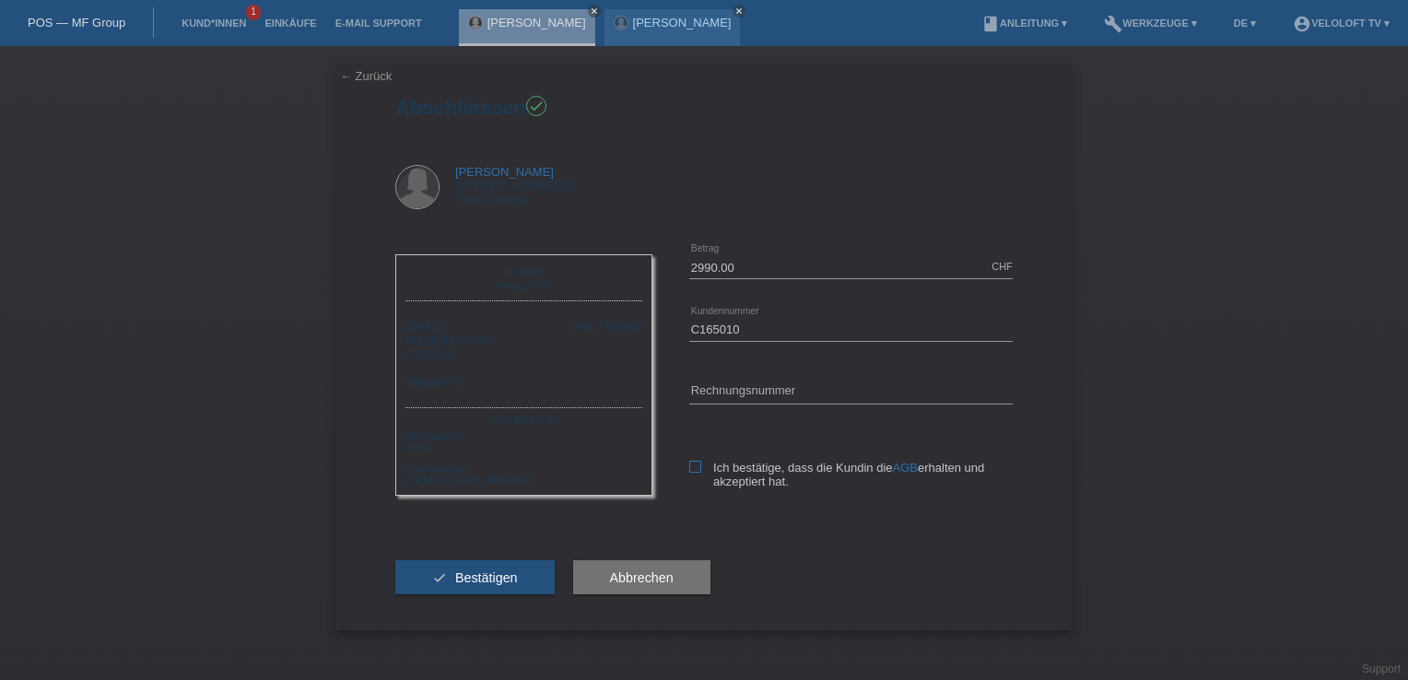
click at [696, 466] on icon at bounding box center [695, 467] width 12 height 12
click at [696, 466] on input "Ich bestätige, dass die Kundin die AGB erhalten und akzeptiert hat." at bounding box center [695, 467] width 12 height 12
checkbox input "true"
click at [464, 573] on span "Bestätigen" at bounding box center [486, 577] width 63 height 15
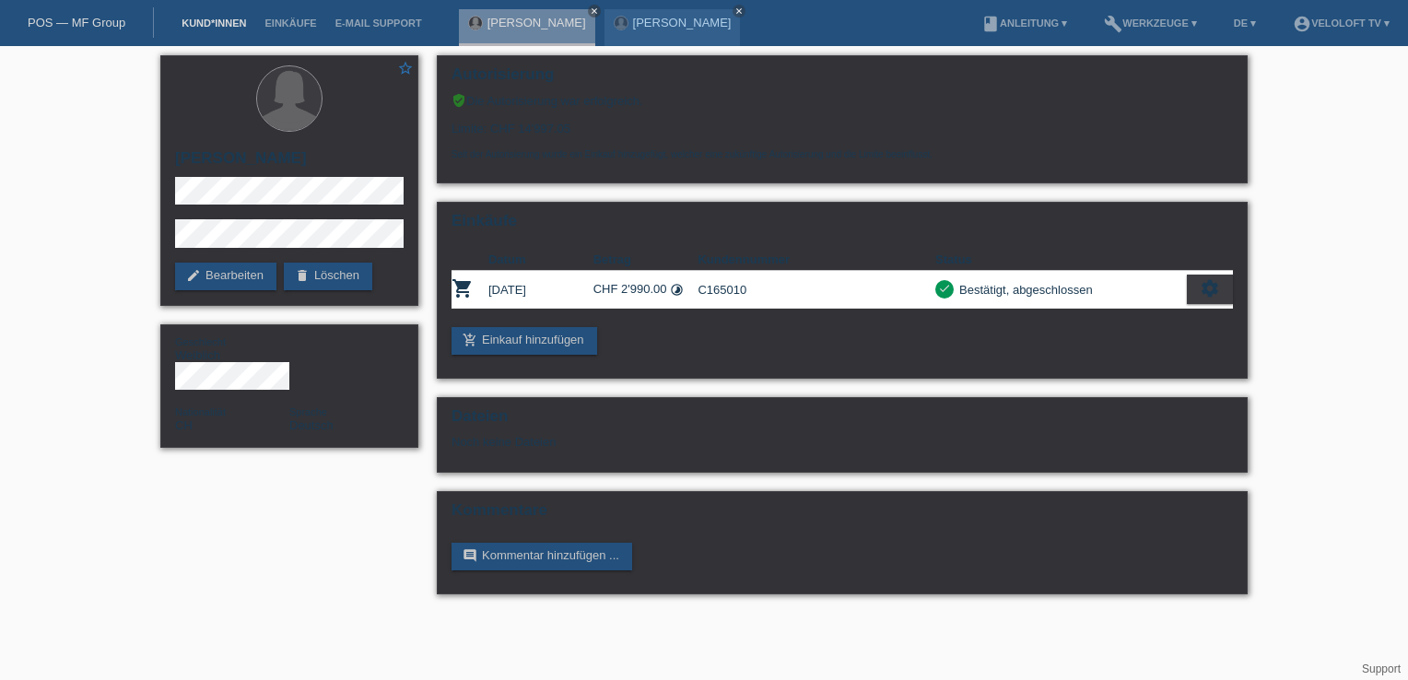
click at [199, 29] on link "Kund*innen" at bounding box center [213, 23] width 83 height 11
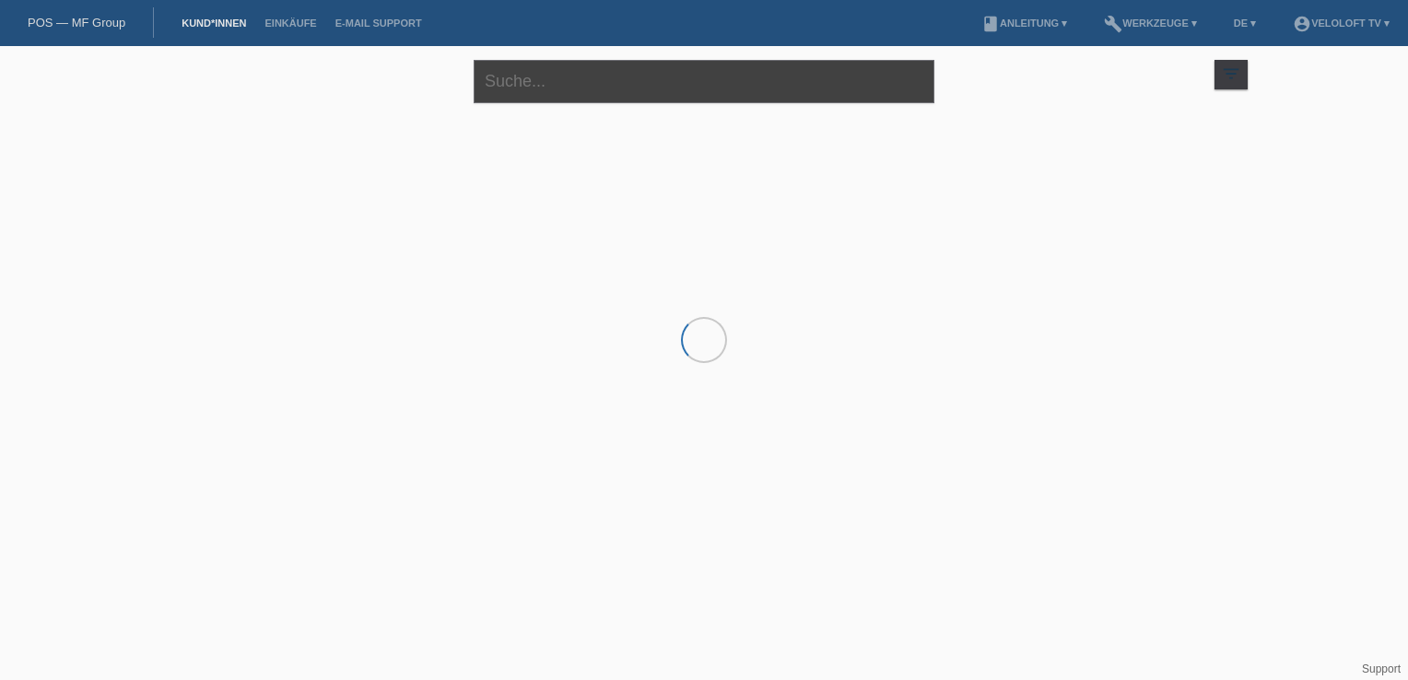
click at [516, 75] on input "text" at bounding box center [704, 81] width 461 height 43
paste input "Nassim"
paste input "Bigeddi"
type input "Nassim Bigeddi"
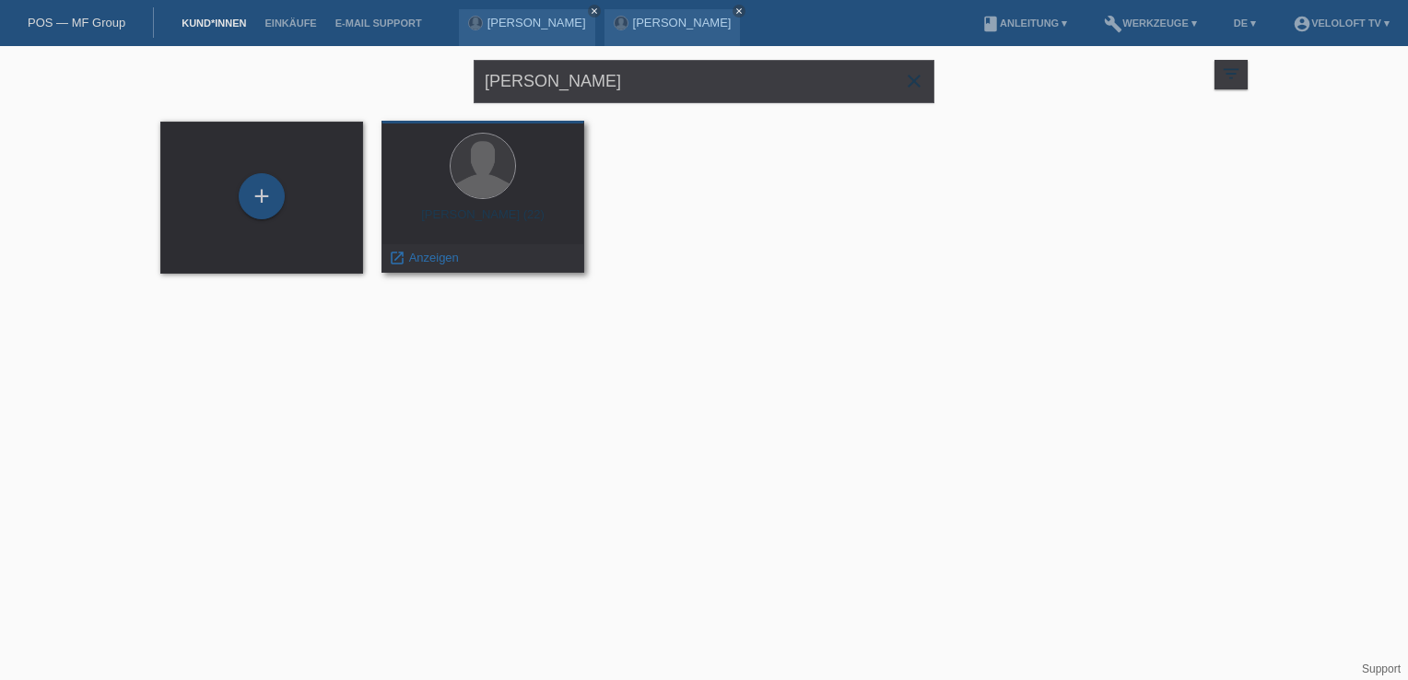
click at [546, 199] on div at bounding box center [482, 167] width 173 height 69
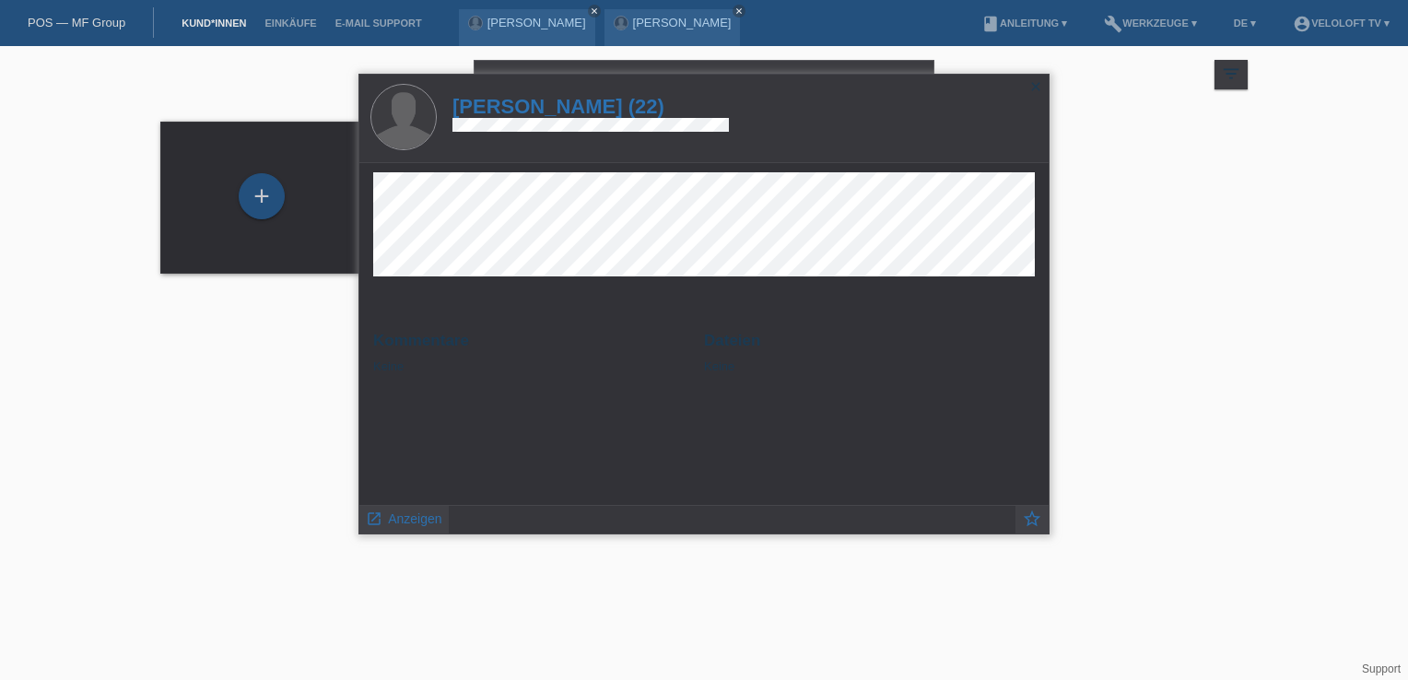
click at [415, 504] on div "Kommentare Keine Dateien Keine" at bounding box center [703, 334] width 689 height 343
click at [415, 514] on span "Anzeigen" at bounding box center [414, 518] width 53 height 15
